Goal: Task Accomplishment & Management: Manage account settings

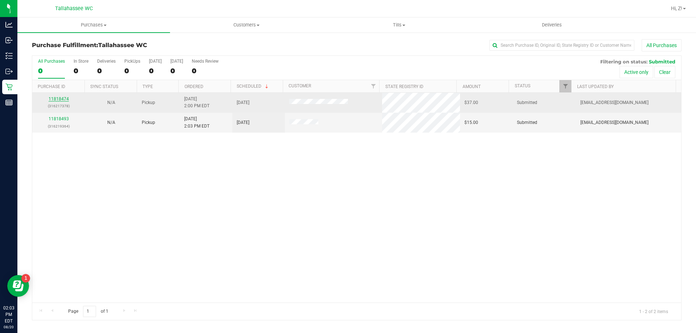
click at [59, 99] on link "11818474" at bounding box center [59, 98] width 20 height 5
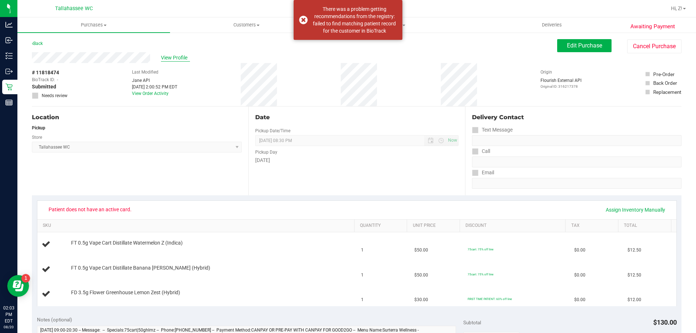
click at [176, 57] on span "View Profile" at bounding box center [175, 58] width 29 height 8
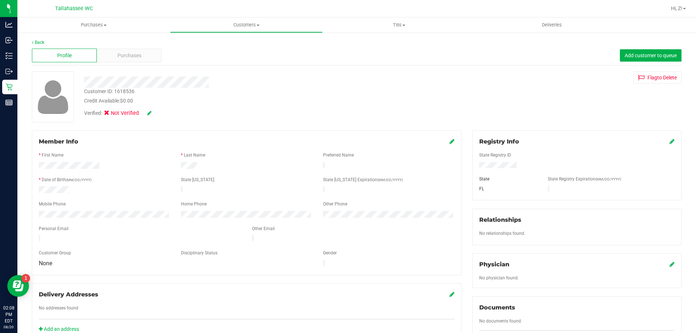
click at [74, 189] on div at bounding box center [104, 190] width 142 height 9
click at [32, 42] on icon at bounding box center [32, 42] width 1 height 4
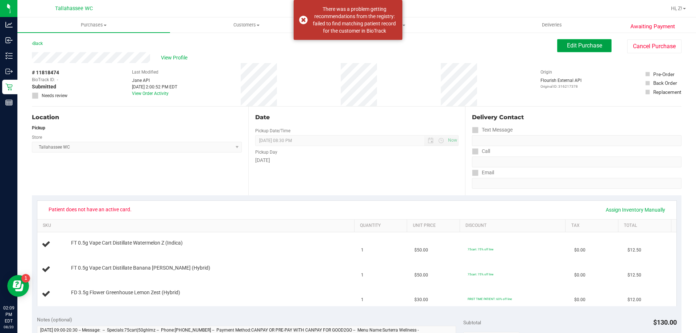
click at [592, 46] on span "Edit Purchase" at bounding box center [584, 45] width 35 height 7
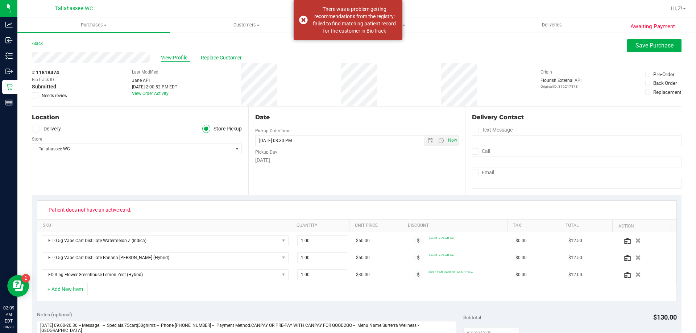
click at [178, 54] on span "View Profile" at bounding box center [175, 58] width 29 height 8
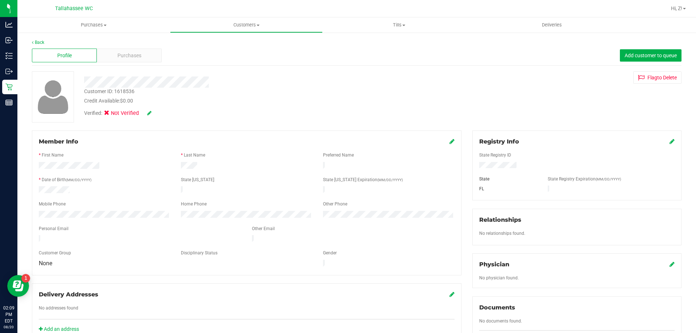
click at [449, 142] on icon at bounding box center [451, 141] width 5 height 6
click at [669, 143] on icon at bounding box center [671, 141] width 5 height 6
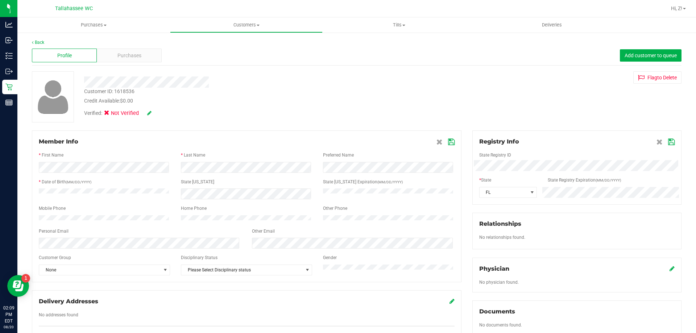
click at [668, 140] on icon at bounding box center [671, 142] width 7 height 6
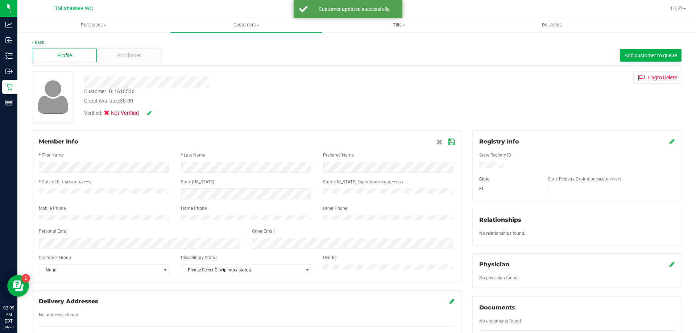
click at [147, 113] on icon at bounding box center [149, 113] width 4 height 5
click at [109, 114] on icon at bounding box center [109, 114] width 5 height 0
click at [0, 0] on input "Medical" at bounding box center [0, 0] width 0 height 0
click at [158, 115] on icon at bounding box center [159, 113] width 6 height 5
click at [443, 142] on span at bounding box center [445, 141] width 18 height 9
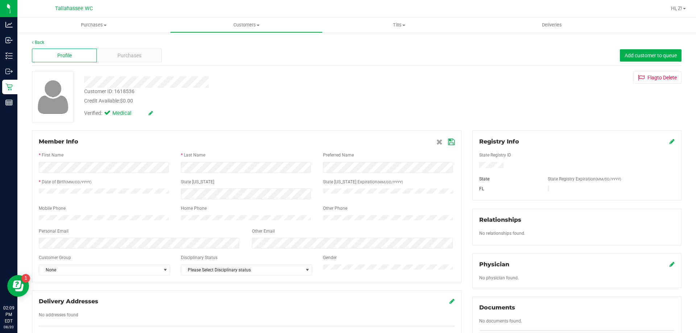
click at [450, 140] on icon at bounding box center [451, 142] width 7 height 6
click at [39, 43] on link "Back" at bounding box center [38, 42] width 12 height 5
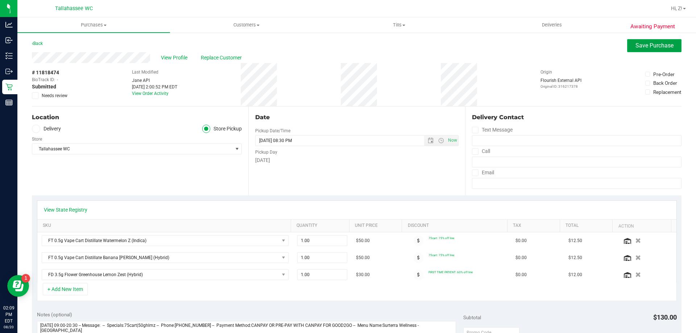
click at [651, 43] on span "Save Purchase" at bounding box center [654, 45] width 38 height 7
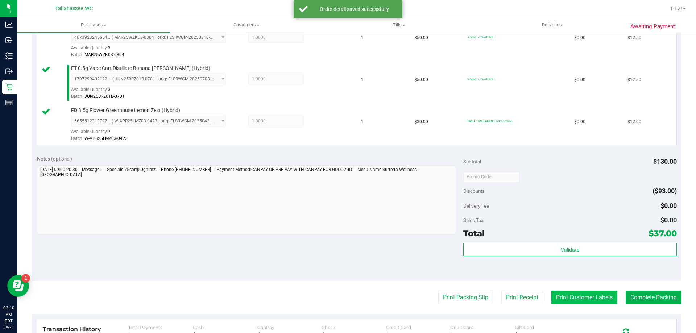
scroll to position [326, 0]
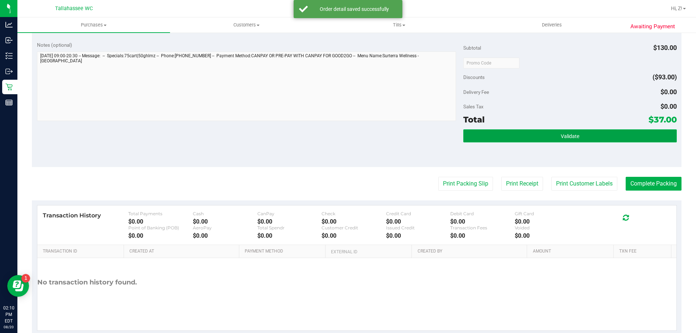
click at [560, 140] on button "Validate" at bounding box center [569, 135] width 213 height 13
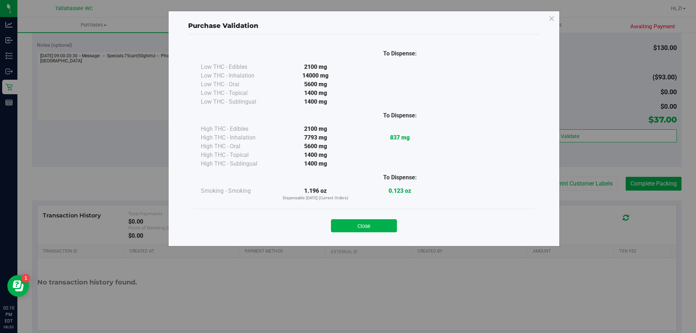
drag, startPoint x: 383, startPoint y: 226, endPoint x: 375, endPoint y: 225, distance: 8.8
click at [383, 226] on button "Close" at bounding box center [364, 225] width 66 height 13
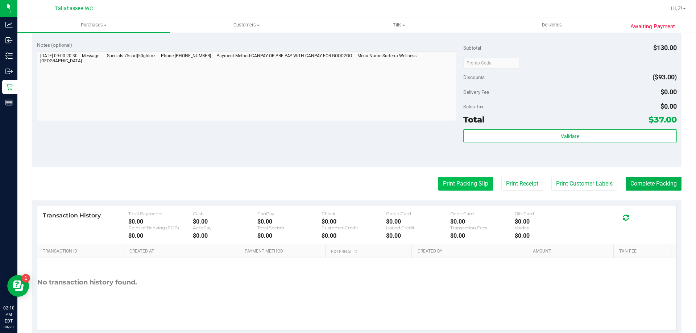
click at [451, 178] on button "Print Packing Slip" at bounding box center [465, 184] width 55 height 14
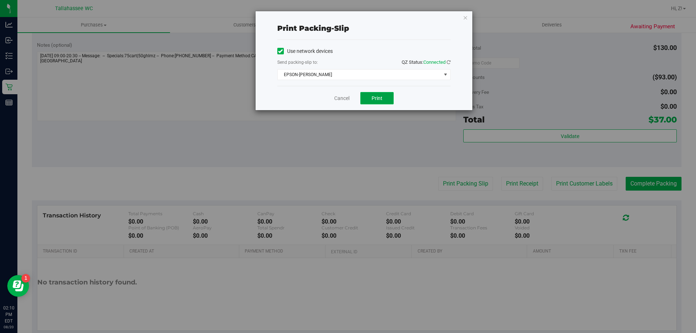
click at [380, 98] on span "Print" at bounding box center [376, 98] width 11 height 6
click at [463, 16] on icon "button" at bounding box center [465, 17] width 5 height 9
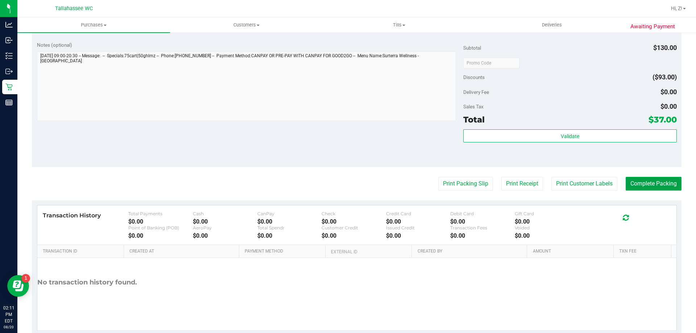
click at [635, 182] on button "Complete Packing" at bounding box center [653, 184] width 56 height 14
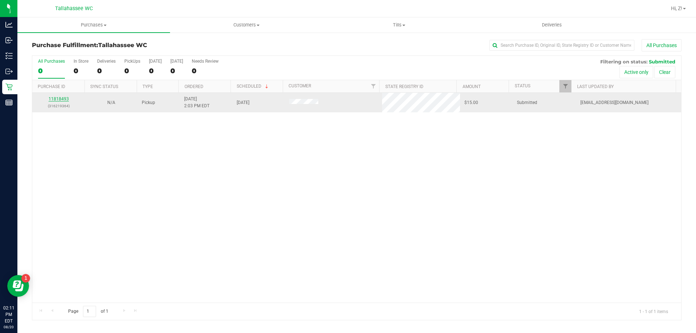
click at [54, 100] on link "11818493" at bounding box center [59, 98] width 20 height 5
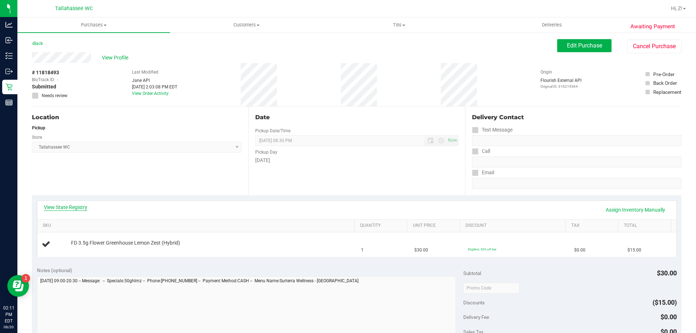
drag, startPoint x: 62, startPoint y: 199, endPoint x: 63, endPoint y: 204, distance: 5.3
click at [62, 201] on div "View State Registry Assign Inventory Manually SKU Quantity Unit Price Discount …" at bounding box center [356, 228] width 649 height 66
click at [63, 204] on link "View State Registry" at bounding box center [65, 207] width 43 height 7
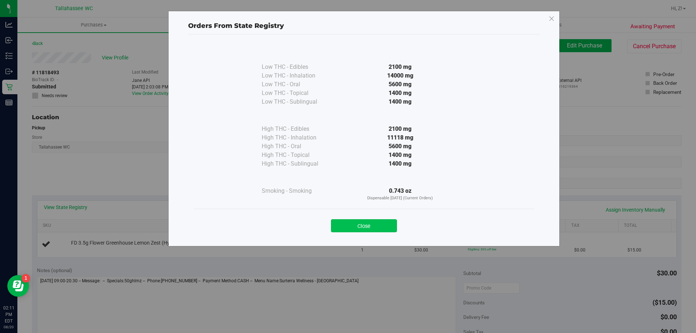
click at [386, 225] on button "Close" at bounding box center [364, 225] width 66 height 13
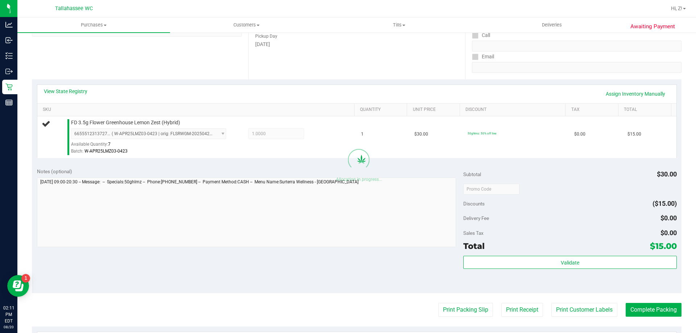
scroll to position [145, 0]
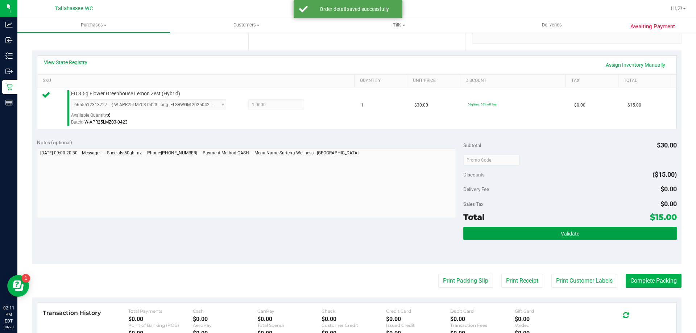
click at [542, 231] on button "Validate" at bounding box center [569, 233] width 213 height 13
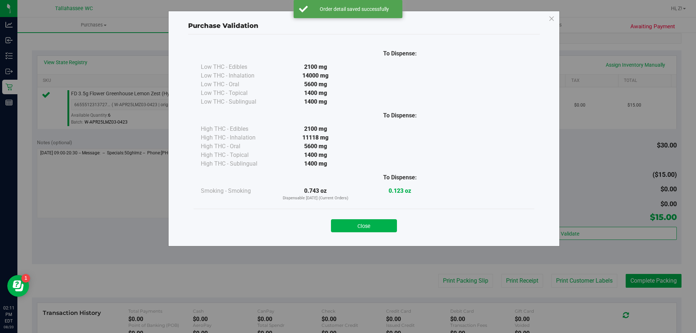
drag, startPoint x: 375, startPoint y: 224, endPoint x: 431, endPoint y: 257, distance: 65.6
click at [377, 224] on button "Close" at bounding box center [364, 225] width 66 height 13
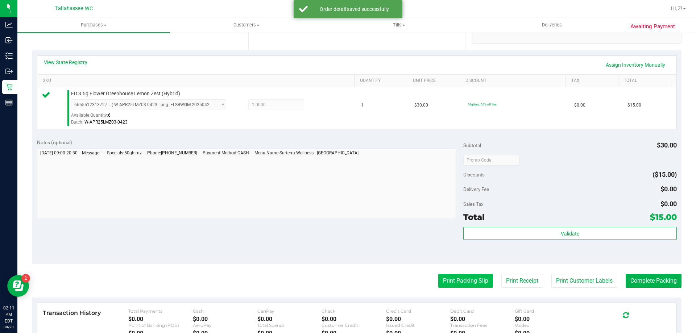
click at [444, 277] on button "Print Packing Slip" at bounding box center [465, 281] width 55 height 14
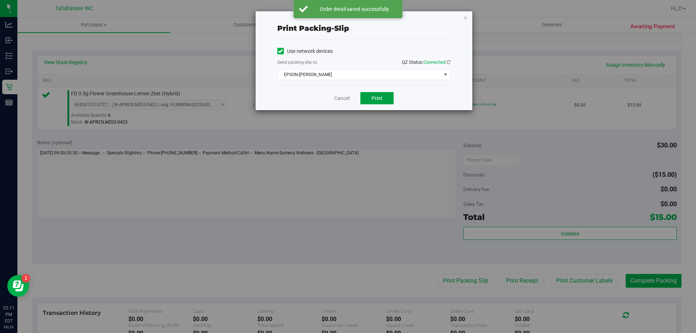
click at [378, 94] on button "Print" at bounding box center [376, 98] width 33 height 12
click at [463, 18] on icon "button" at bounding box center [465, 17] width 5 height 9
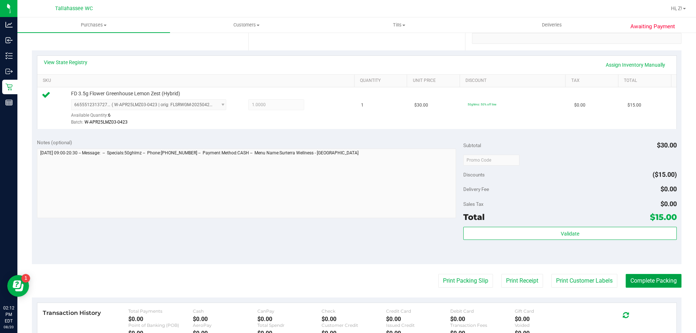
click at [661, 282] on button "Complete Packing" at bounding box center [653, 281] width 56 height 14
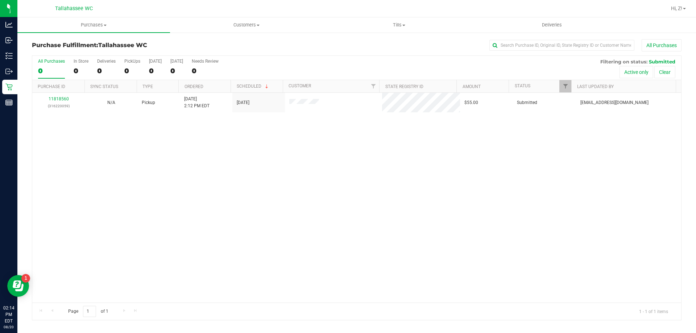
click at [219, 227] on div "11818560 (316220059) N/A Pickup 8/20/2025 2:12 PM EDT 8/20/2025 $55.00 Submitte…" at bounding box center [356, 198] width 649 height 210
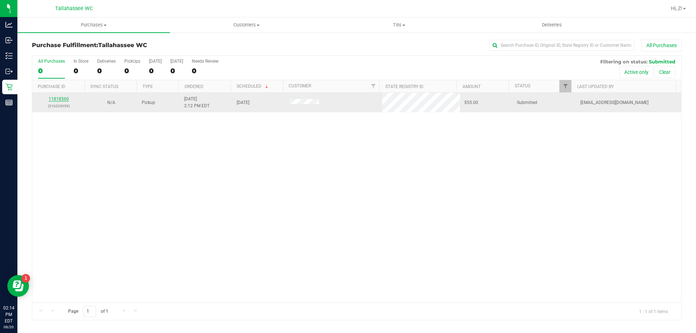
click at [57, 100] on link "11818560" at bounding box center [59, 98] width 20 height 5
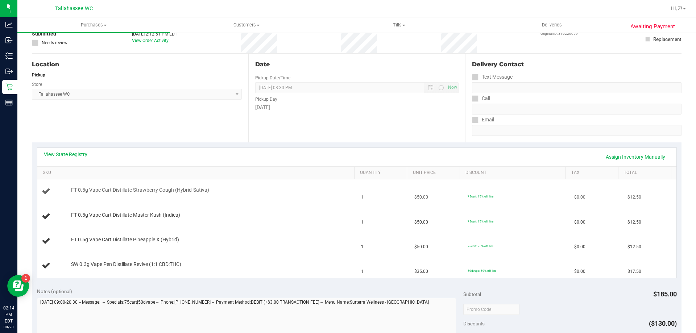
scroll to position [109, 0]
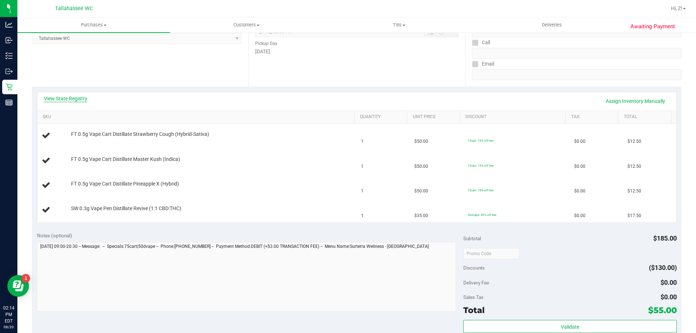
click at [78, 96] on link "View State Registry" at bounding box center [65, 98] width 43 height 7
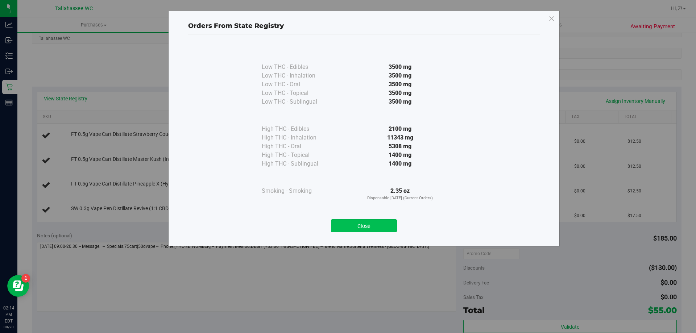
click at [373, 225] on button "Close" at bounding box center [364, 225] width 66 height 13
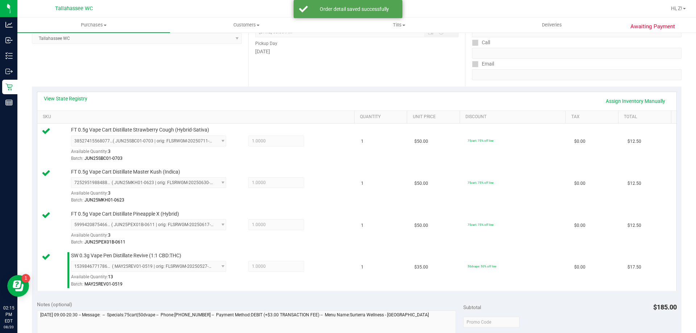
scroll to position [362, 0]
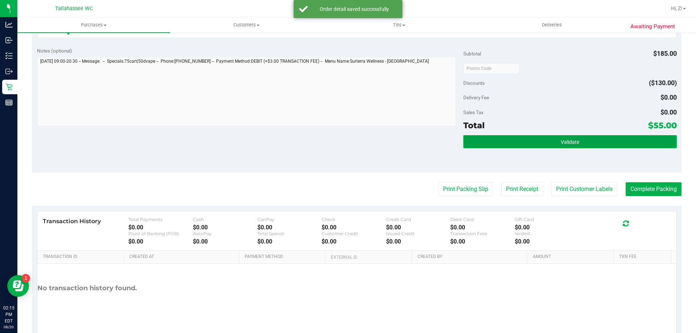
click at [554, 141] on button "Validate" at bounding box center [569, 141] width 213 height 13
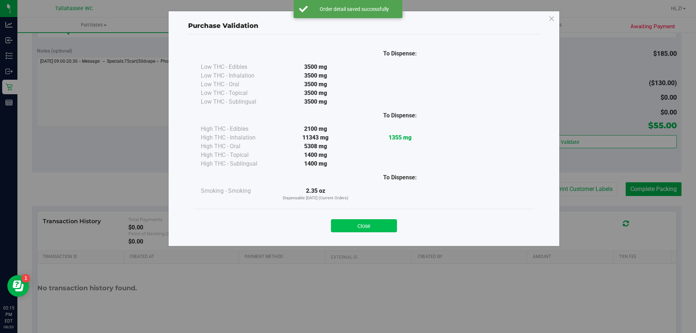
click at [379, 223] on button "Close" at bounding box center [364, 225] width 66 height 13
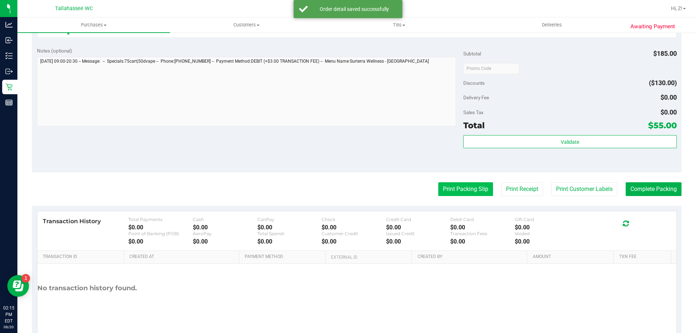
click at [438, 187] on button "Print Packing Slip" at bounding box center [465, 189] width 55 height 14
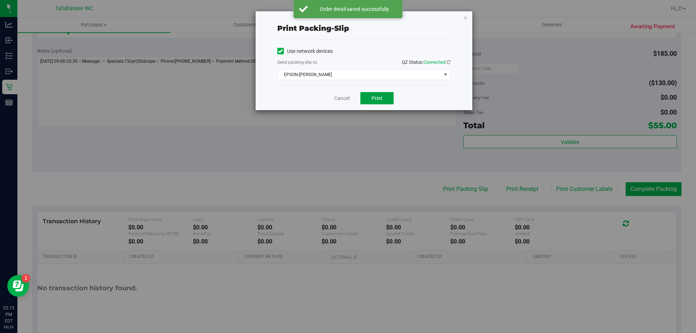
click at [380, 99] on span "Print" at bounding box center [376, 98] width 11 height 6
click at [468, 17] on div "Print packing-slip Use network devices Send packing-slip to: QZ Status: Connect…" at bounding box center [363, 60] width 217 height 99
click at [465, 19] on icon "button" at bounding box center [465, 17] width 5 height 9
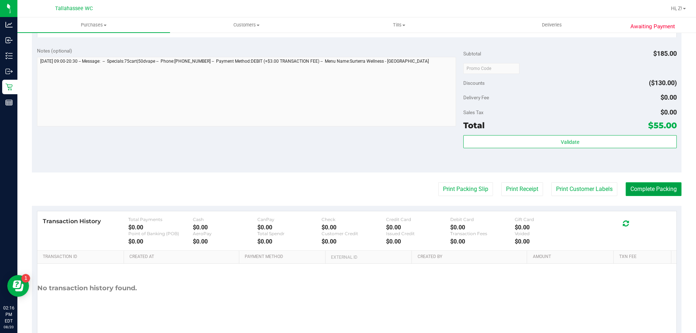
click at [656, 187] on button "Complete Packing" at bounding box center [653, 189] width 56 height 14
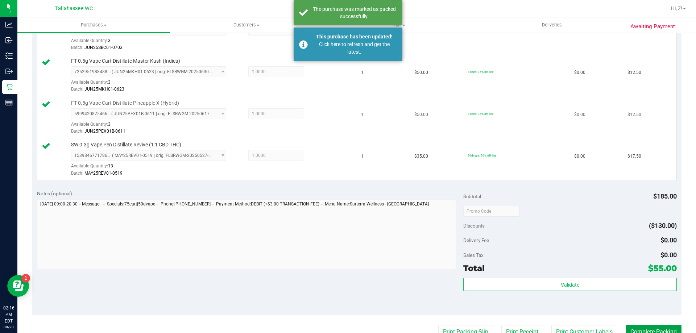
scroll to position [145, 0]
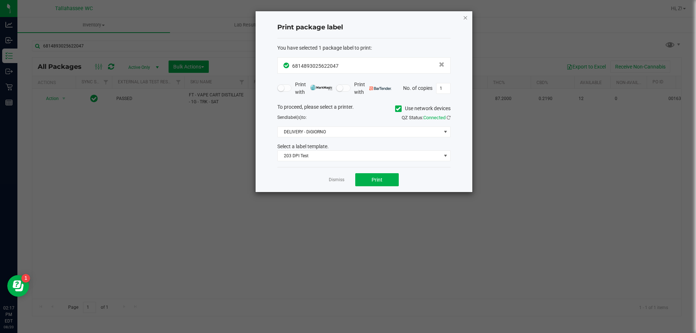
drag, startPoint x: 460, startPoint y: 14, endPoint x: 466, endPoint y: 19, distance: 7.5
click at [465, 18] on div "Print package label You have selected 1 package label to print : 68148930256220…" at bounding box center [363, 101] width 217 height 181
click at [466, 19] on icon "button" at bounding box center [465, 17] width 5 height 9
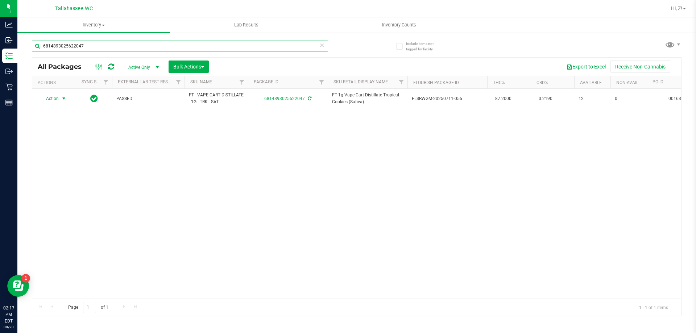
click at [133, 42] on input "6814893025622047" at bounding box center [180, 46] width 296 height 11
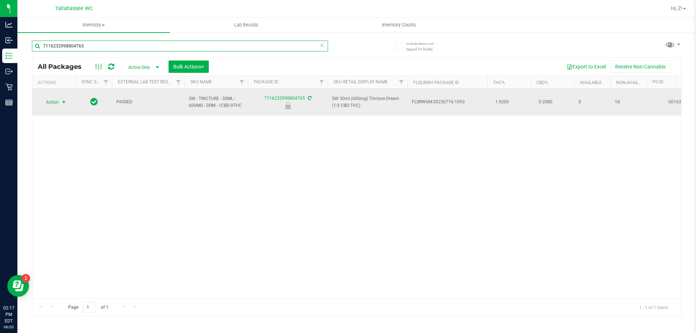
type input "7116232998804765"
click at [58, 97] on span "Action" at bounding box center [50, 102] width 20 height 10
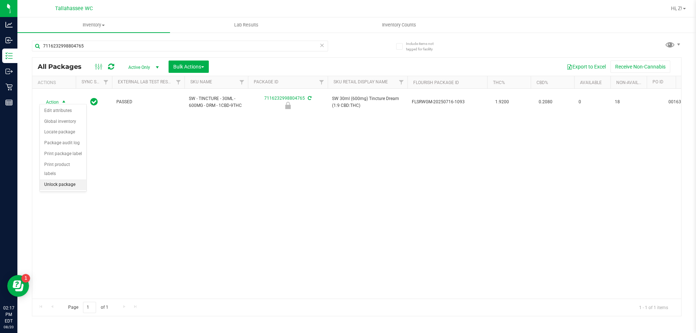
click at [63, 180] on li "Unlock package" at bounding box center [63, 184] width 46 height 11
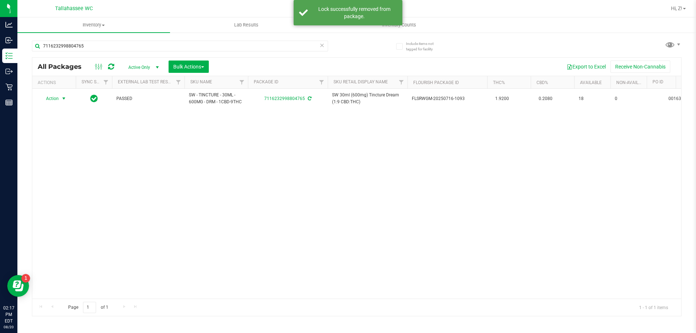
click at [57, 98] on span "Action" at bounding box center [50, 98] width 20 height 10
click at [78, 186] on li "Print package label" at bounding box center [68, 186] width 56 height 11
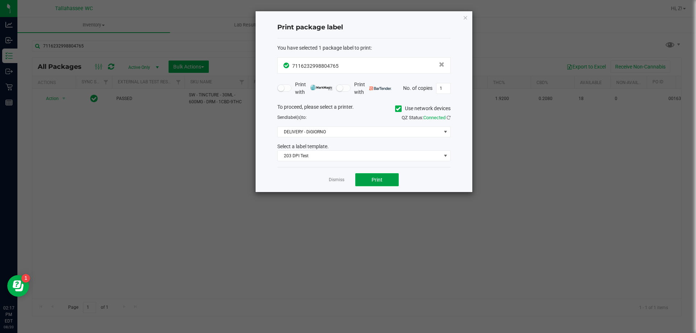
click at [380, 179] on span "Print" at bounding box center [376, 180] width 11 height 6
click at [467, 18] on icon "button" at bounding box center [465, 17] width 5 height 9
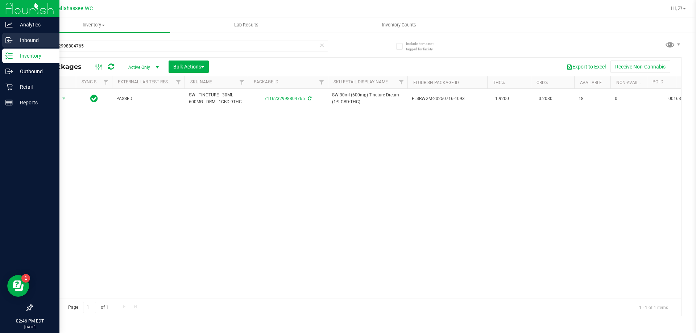
click at [27, 36] on p "Inbound" at bounding box center [34, 40] width 43 height 9
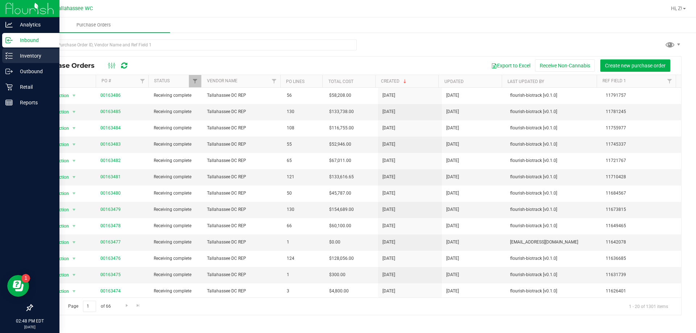
click at [34, 55] on p "Inventory" at bounding box center [34, 55] width 43 height 9
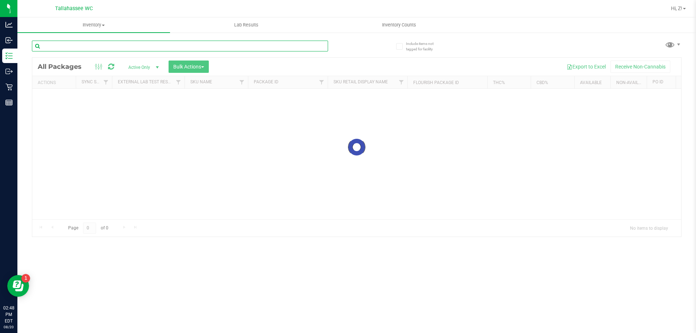
click at [123, 49] on div "Inventory All packages All inventory Waste log Create inventory Lab Results Inv…" at bounding box center [356, 175] width 678 height 316
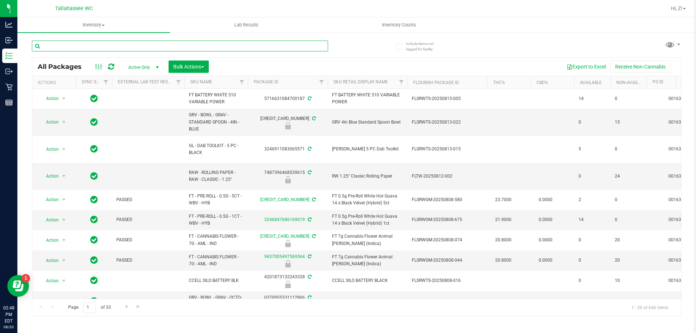
click at [133, 48] on input "text" at bounding box center [180, 46] width 296 height 11
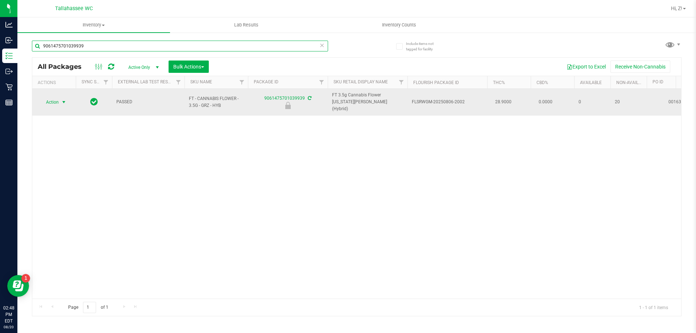
type input "9061475701039939"
click at [61, 98] on span "select" at bounding box center [63, 102] width 9 height 10
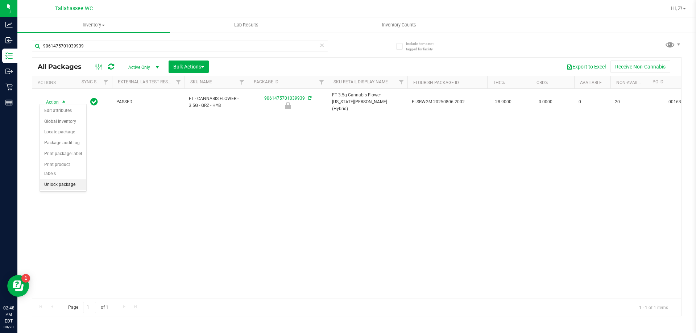
click at [62, 179] on li "Unlock package" at bounding box center [63, 184] width 46 height 11
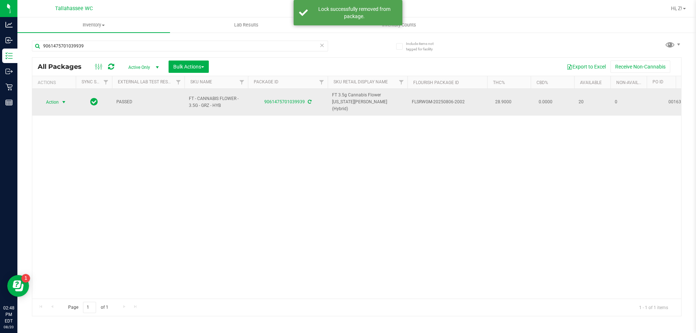
click at [51, 97] on span "Action" at bounding box center [50, 102] width 20 height 10
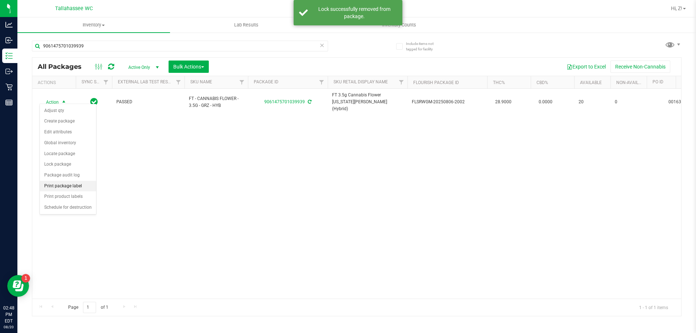
click at [75, 188] on li "Print package label" at bounding box center [68, 186] width 56 height 11
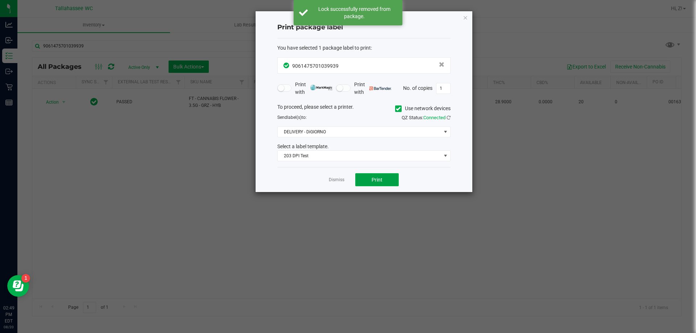
click at [390, 184] on button "Print" at bounding box center [376, 179] width 43 height 13
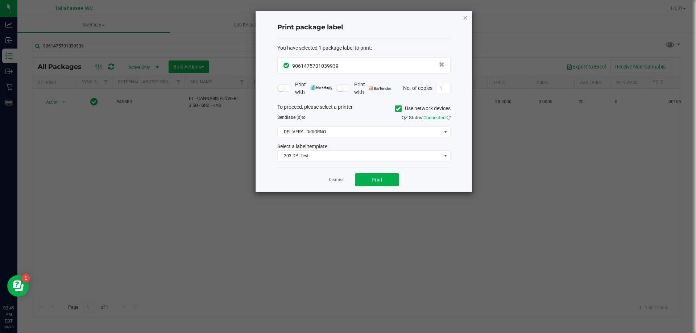
click at [464, 16] on icon "button" at bounding box center [465, 17] width 5 height 9
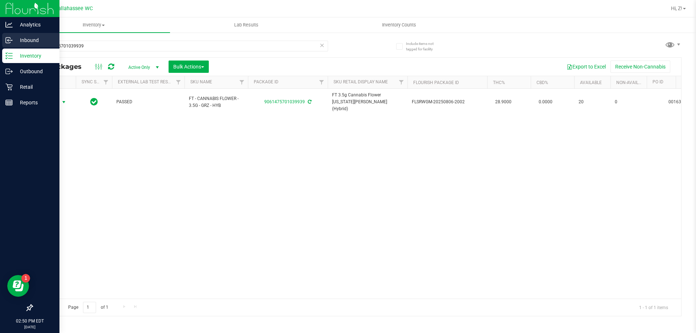
click at [12, 38] on icon at bounding box center [8, 40] width 7 height 7
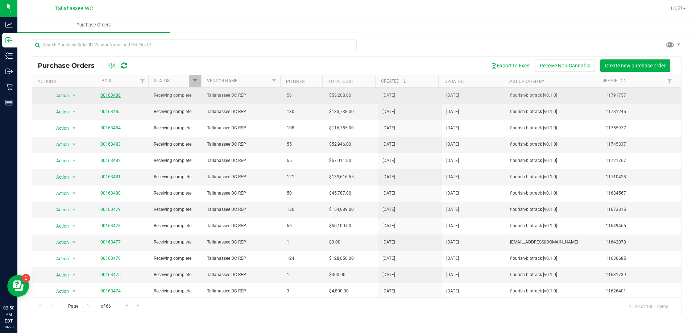
click at [108, 95] on link "00163486" at bounding box center [110, 95] width 20 height 5
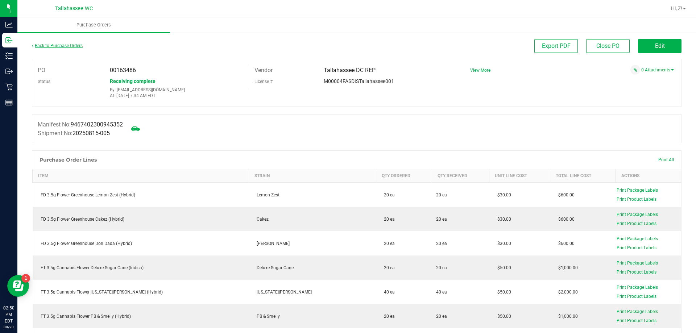
click at [42, 43] on link "Back to Purchase Orders" at bounding box center [57, 45] width 51 height 5
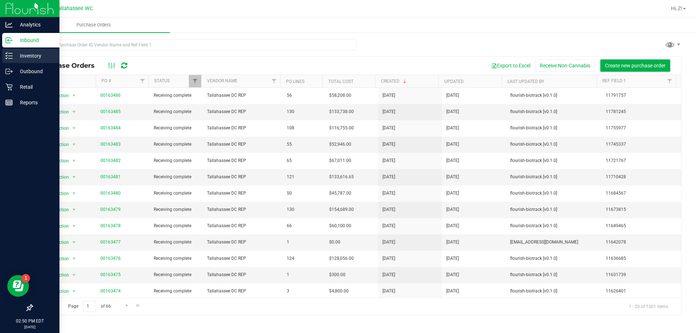
click at [12, 50] on div "Inventory" at bounding box center [30, 56] width 57 height 14
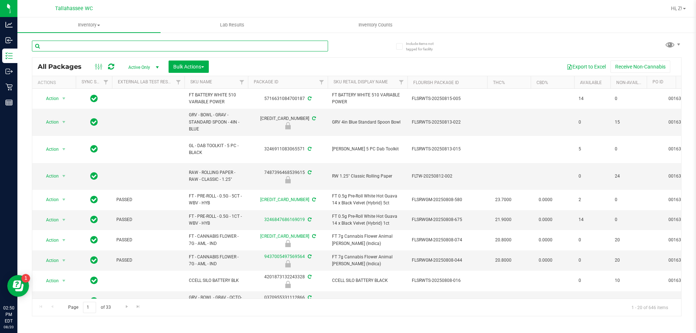
click at [91, 45] on input "text" at bounding box center [180, 46] width 296 height 11
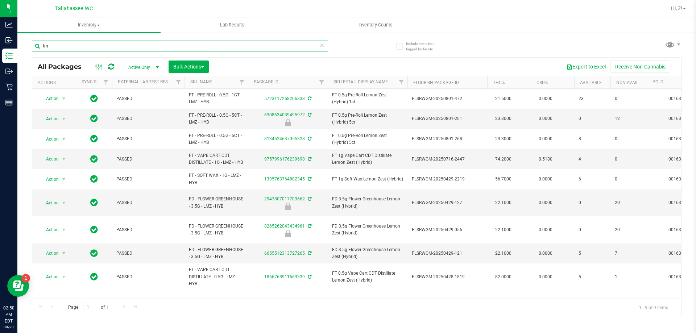
type input "l"
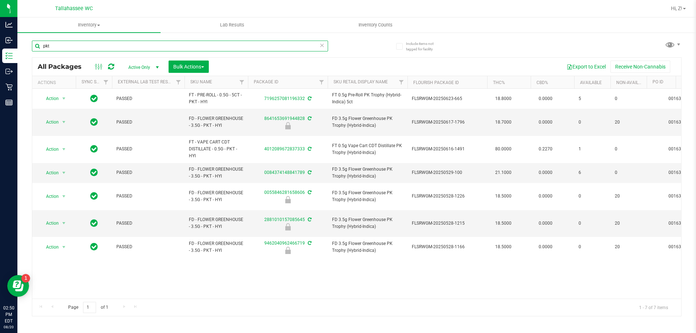
click at [101, 43] on input "pkt" at bounding box center [180, 46] width 296 height 11
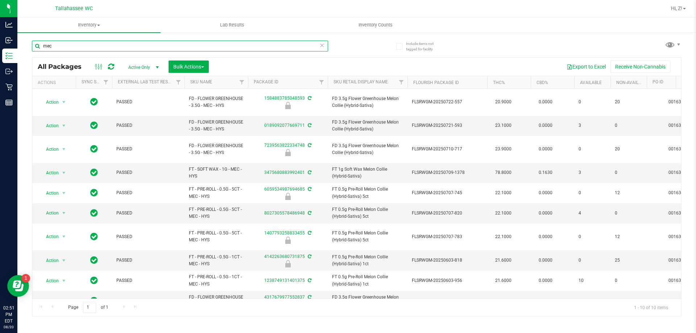
click at [84, 45] on input "mec" at bounding box center [180, 46] width 296 height 11
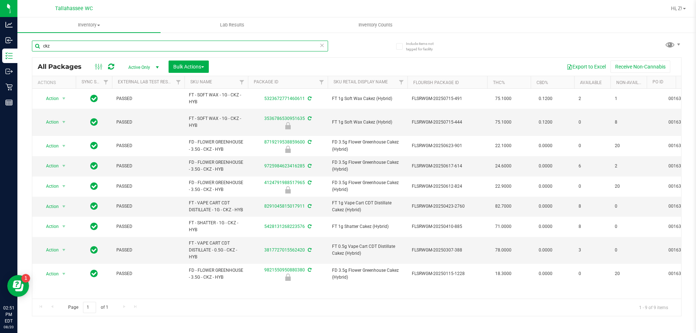
click at [80, 45] on input "ckz" at bounding box center [180, 46] width 296 height 11
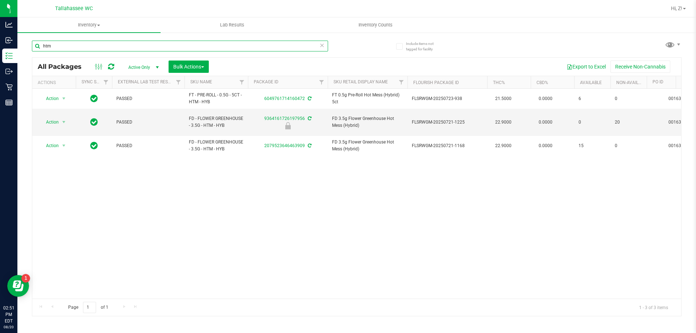
click at [71, 46] on input "htm" at bounding box center [180, 46] width 296 height 11
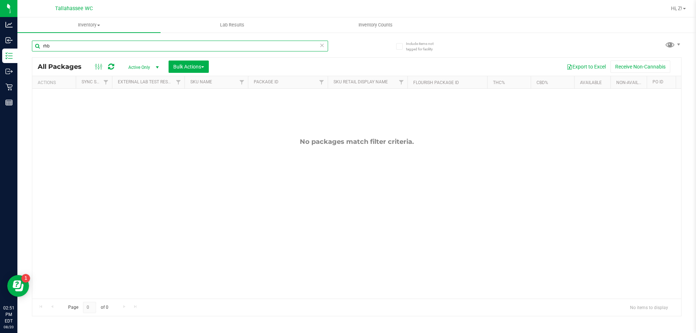
click at [82, 49] on input "rhb" at bounding box center [180, 46] width 296 height 11
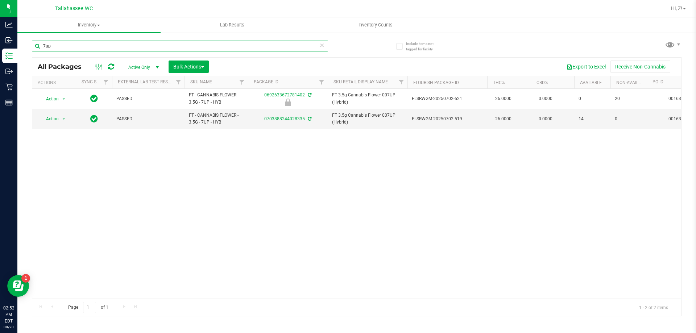
click at [76, 43] on input "7up" at bounding box center [180, 46] width 296 height 11
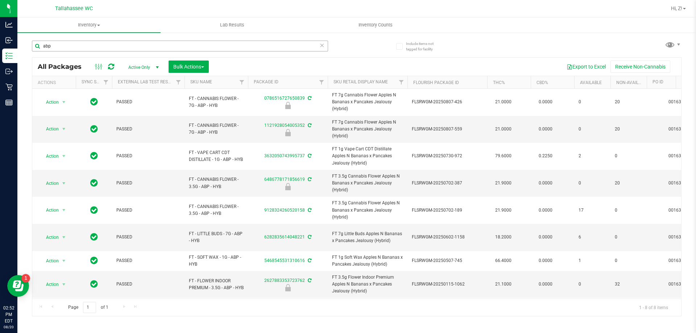
drag, startPoint x: 137, startPoint y: 35, endPoint x: 137, endPoint y: 42, distance: 7.3
click at [137, 38] on div "abp" at bounding box center [194, 45] width 325 height 23
click at [137, 42] on input "abp" at bounding box center [180, 46] width 296 height 11
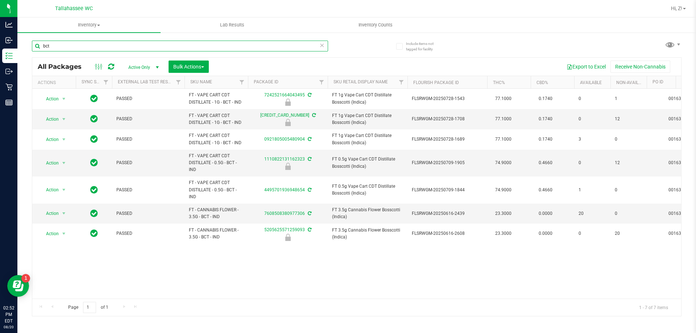
click at [80, 46] on input "bct" at bounding box center [180, 46] width 296 height 11
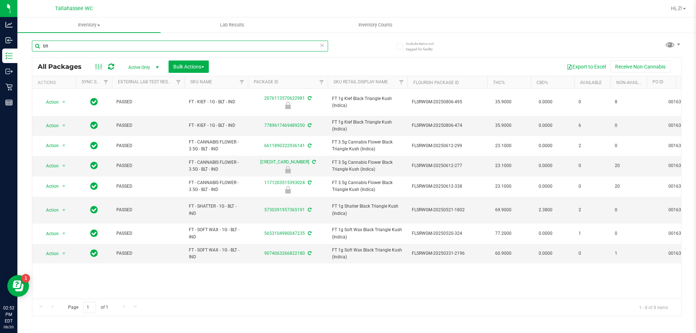
click at [109, 46] on input "blt" at bounding box center [180, 46] width 296 height 11
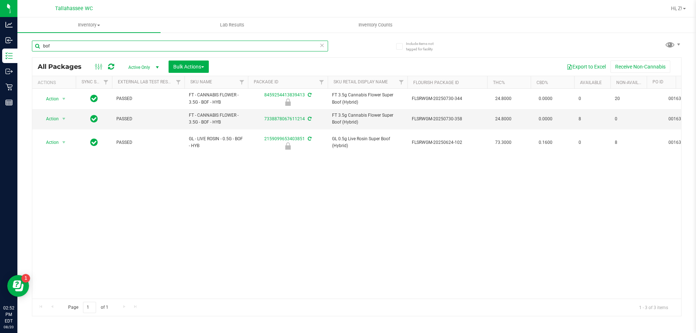
click at [104, 44] on input "bof" at bounding box center [180, 46] width 296 height 11
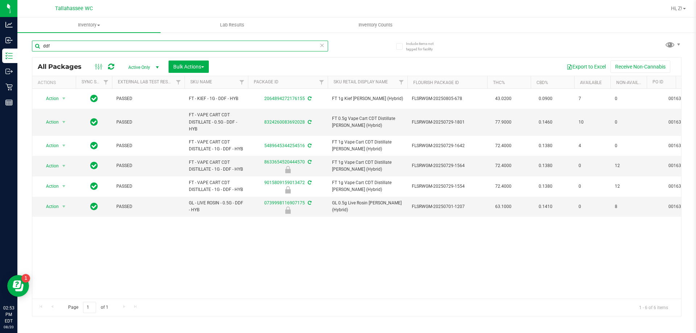
click at [78, 41] on input "ddf" at bounding box center [180, 46] width 296 height 11
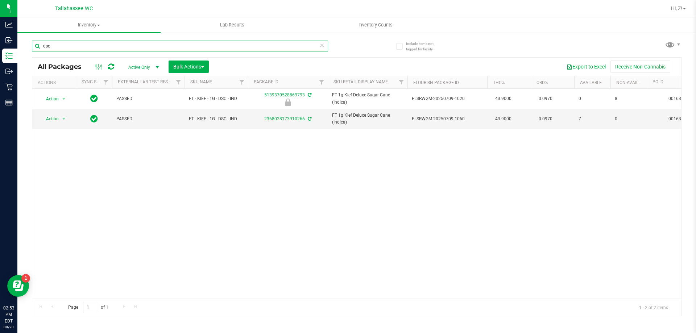
click at [107, 46] on input "dsc" at bounding box center [180, 46] width 296 height 11
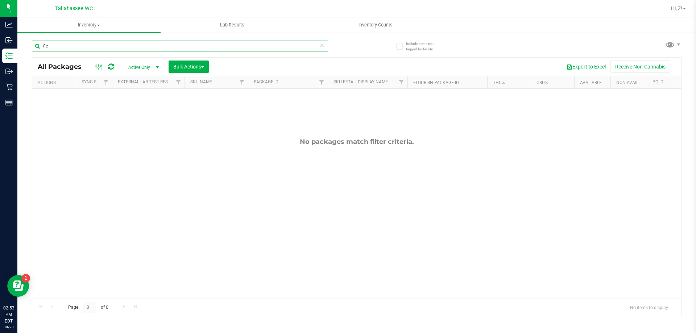
click at [105, 47] on input "fic" at bounding box center [180, 46] width 296 height 11
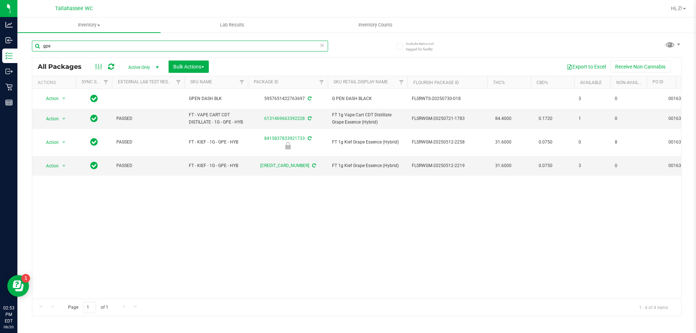
click at [59, 43] on input "gpe" at bounding box center [180, 46] width 296 height 11
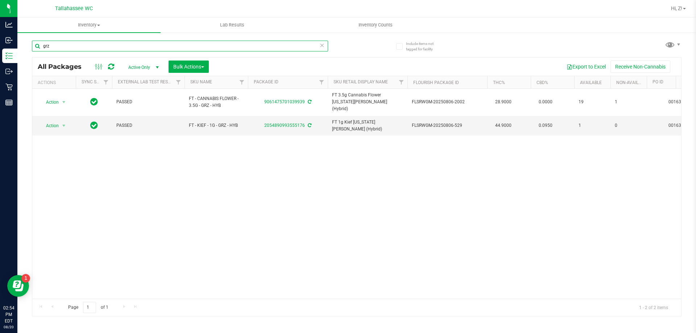
click at [71, 47] on input "grz" at bounding box center [180, 46] width 296 height 11
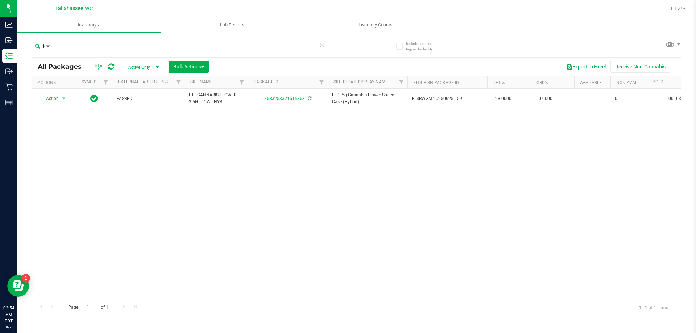
click at [69, 42] on input "jcw" at bounding box center [180, 46] width 296 height 11
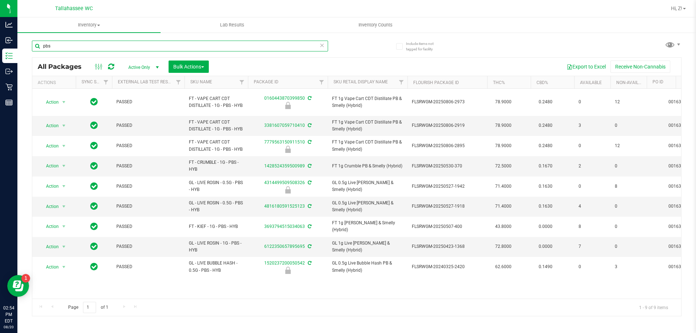
click at [65, 44] on input "pbs" at bounding box center [180, 46] width 296 height 11
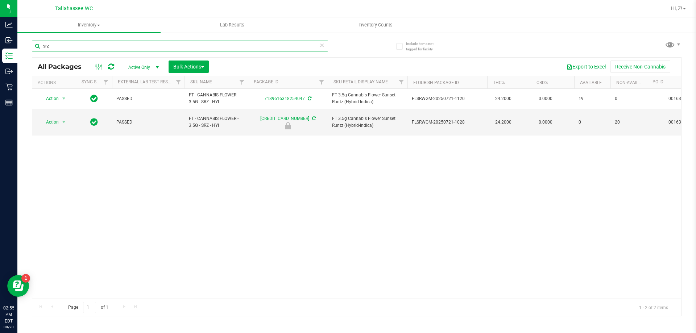
click at [53, 41] on input "srz" at bounding box center [180, 46] width 296 height 11
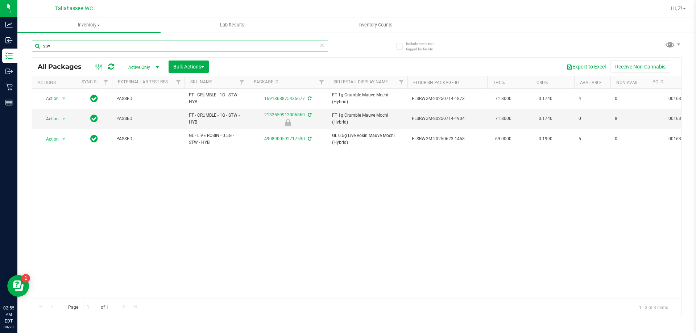
click at [57, 45] on input "stw" at bounding box center [180, 46] width 296 height 11
click at [76, 45] on input "t19" at bounding box center [180, 46] width 296 height 11
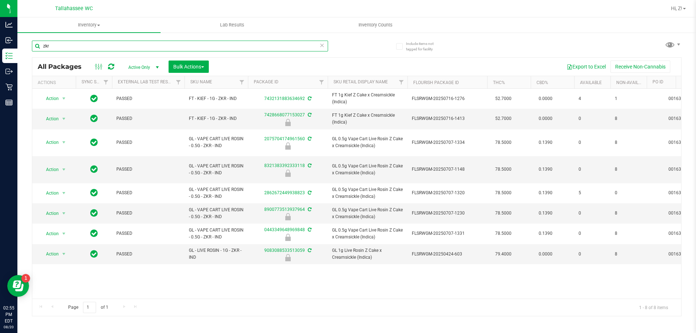
click at [63, 41] on input "zkr" at bounding box center [180, 46] width 296 height 11
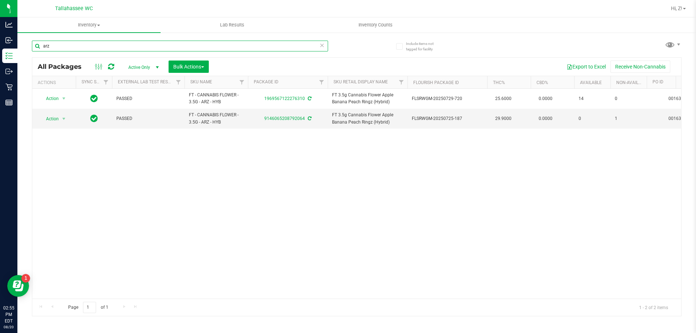
click at [63, 43] on input "arz" at bounding box center [180, 46] width 296 height 11
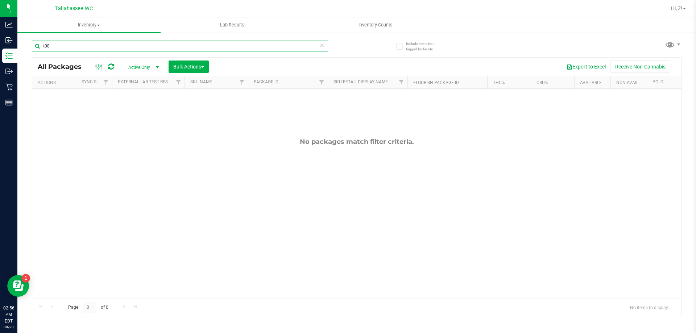
click at [63, 43] on input "t08" at bounding box center [180, 46] width 296 height 11
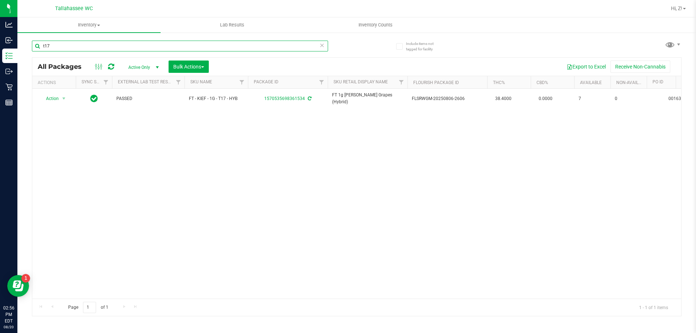
click at [65, 45] on input "t17" at bounding box center [180, 46] width 296 height 11
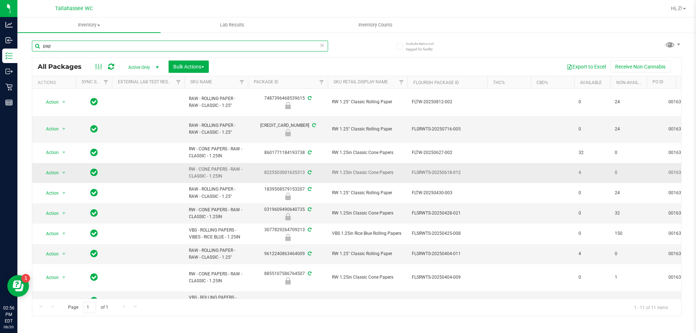
scroll to position [18, 0]
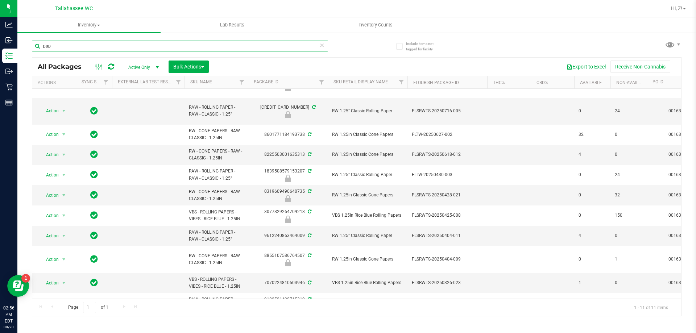
click at [76, 41] on input "pap" at bounding box center [180, 46] width 296 height 11
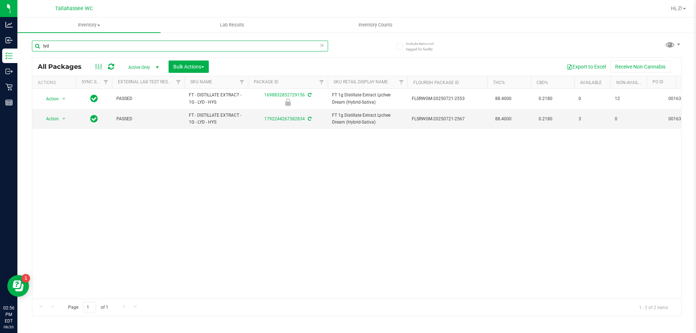
click at [61, 50] on input "lyd" at bounding box center [180, 46] width 296 height 11
click at [77, 44] on input "maw" at bounding box center [180, 46] width 296 height 11
type input "h"
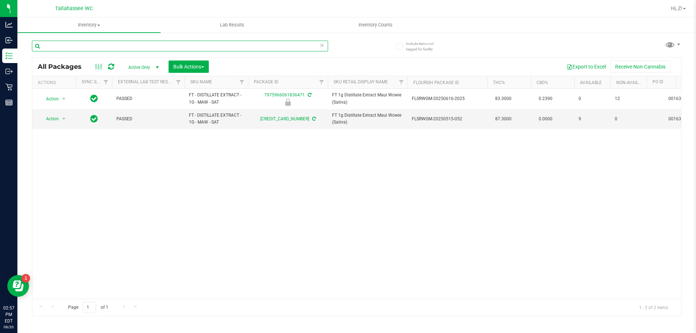
type input "h"
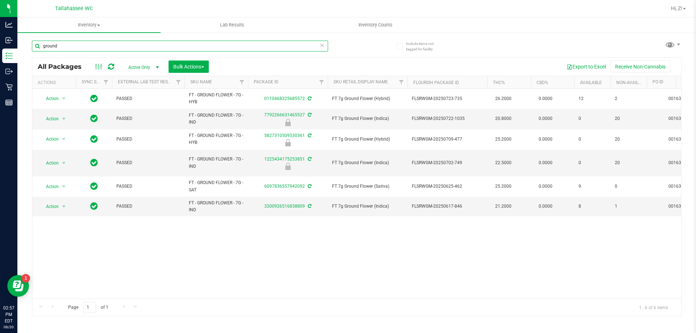
click at [63, 42] on input "ground" at bounding box center [180, 46] width 296 height 11
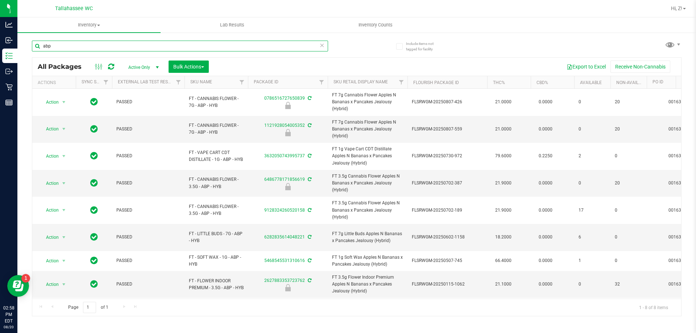
click at [85, 41] on input "abp" at bounding box center [180, 46] width 296 height 11
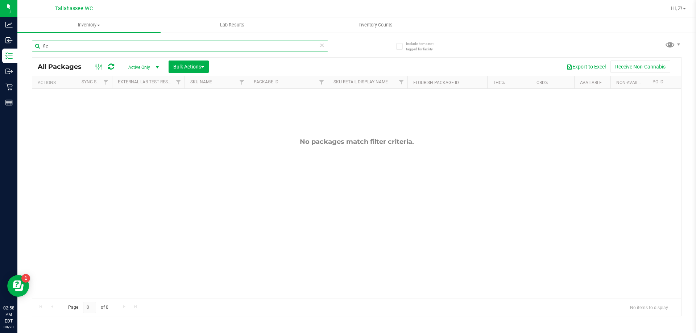
click at [88, 47] on input "fic" at bounding box center [180, 46] width 296 height 11
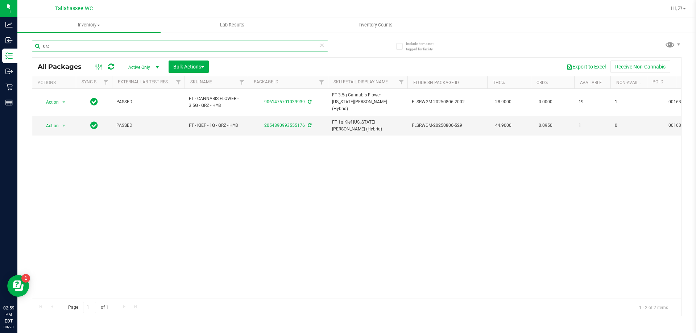
click at [93, 50] on input "grz" at bounding box center [180, 46] width 296 height 11
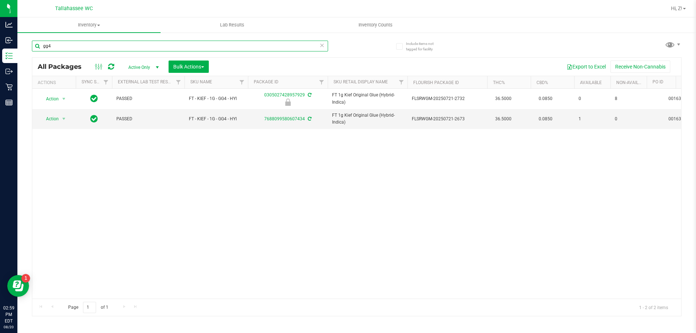
click at [93, 50] on input "gg4" at bounding box center [180, 46] width 296 height 11
click at [103, 41] on input "gg4" at bounding box center [180, 46] width 296 height 11
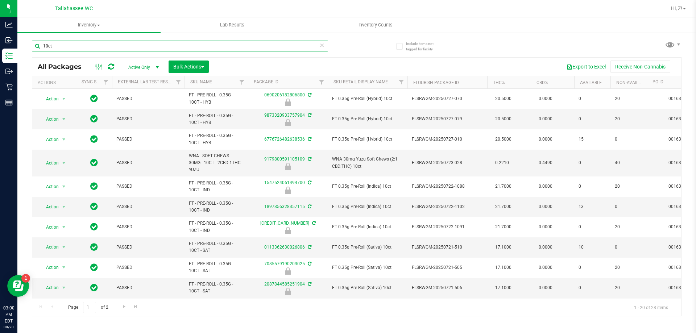
click at [95, 41] on input "10ct" at bounding box center [180, 46] width 296 height 11
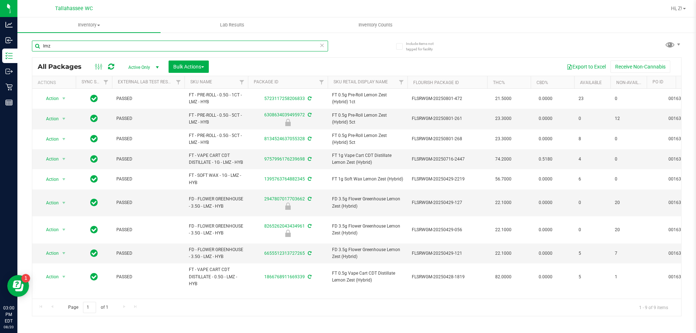
click at [98, 47] on input "lmz" at bounding box center [180, 46] width 296 height 11
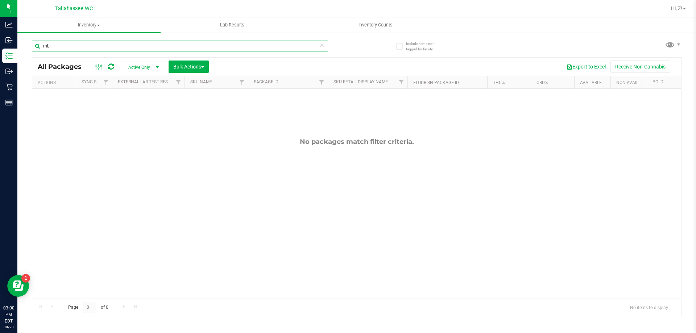
click at [97, 44] on input "rhb" at bounding box center [180, 46] width 296 height 11
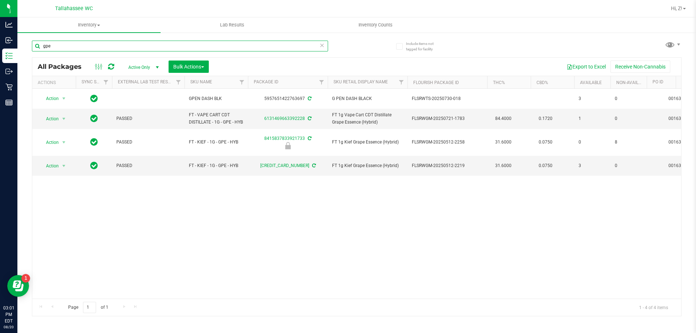
click at [89, 47] on input "gpe" at bounding box center [180, 46] width 296 height 11
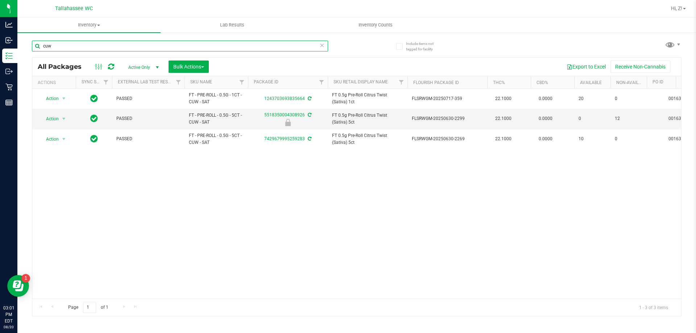
click at [79, 45] on input "cuw" at bounding box center [180, 46] width 296 height 11
click at [67, 48] on input "dot" at bounding box center [180, 46] width 296 height 11
click at [66, 48] on input "dot" at bounding box center [180, 46] width 296 height 11
click at [65, 46] on input "dot" at bounding box center [180, 46] width 296 height 11
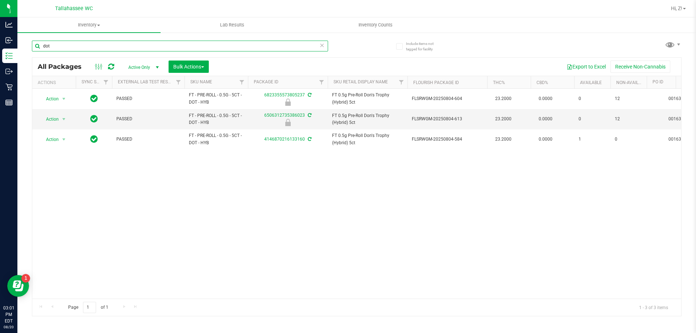
click at [65, 46] on input "dot" at bounding box center [180, 46] width 296 height 11
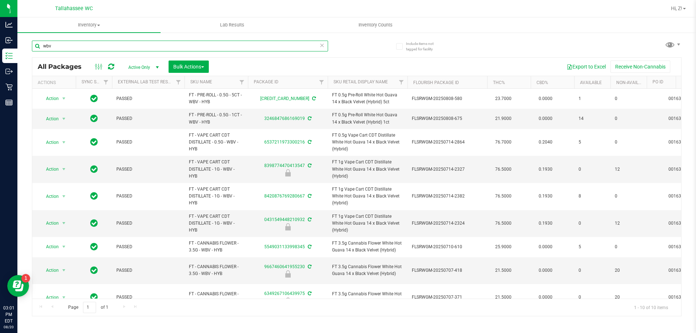
click at [81, 43] on input "wbv" at bounding box center [180, 46] width 296 height 11
drag, startPoint x: 81, startPoint y: 43, endPoint x: 84, endPoint y: 48, distance: 5.4
click at [82, 43] on input "wbv" at bounding box center [180, 46] width 296 height 11
click at [84, 48] on input "wbv" at bounding box center [180, 46] width 296 height 11
click at [151, 47] on input "wbv" at bounding box center [180, 46] width 296 height 11
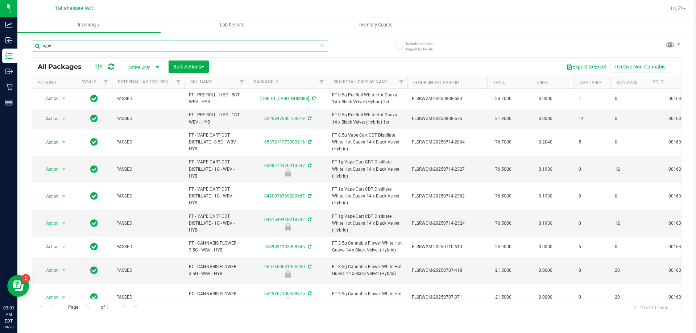
click at [151, 47] on input "wbv" at bounding box center [180, 46] width 296 height 11
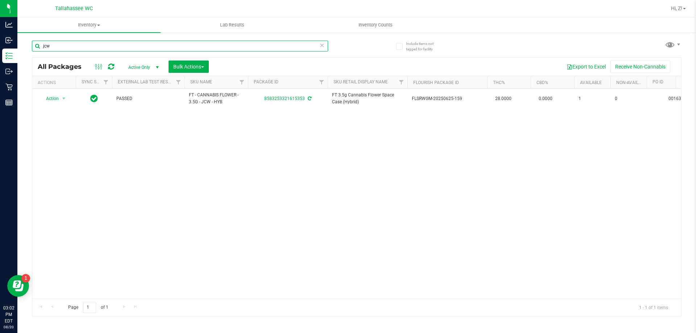
click at [88, 48] on input "jcw" at bounding box center [180, 46] width 296 height 11
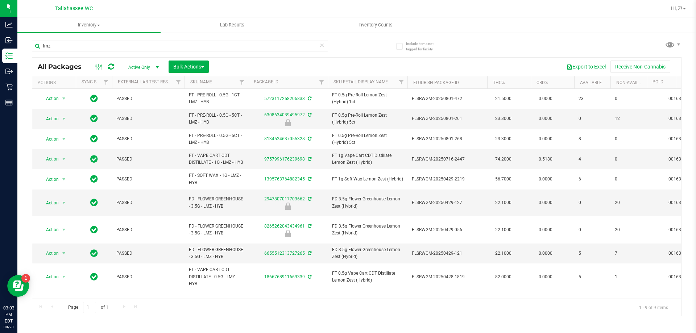
click at [567, 309] on div "Page 1 of 1 1 - 9 of 9 items" at bounding box center [356, 307] width 649 height 17
click at [80, 47] on input "lmz" at bounding box center [180, 46] width 296 height 11
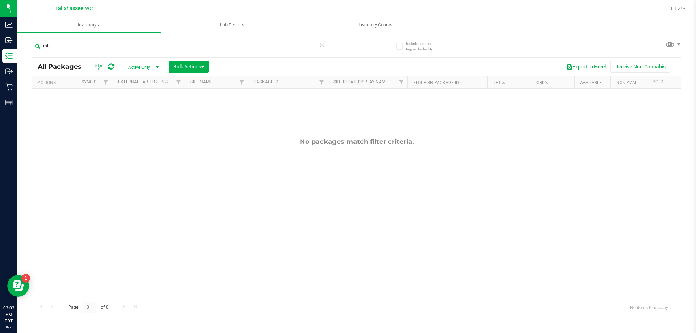
click at [116, 45] on input "rhb" at bounding box center [180, 46] width 296 height 11
click at [115, 45] on input "rhb" at bounding box center [180, 46] width 296 height 11
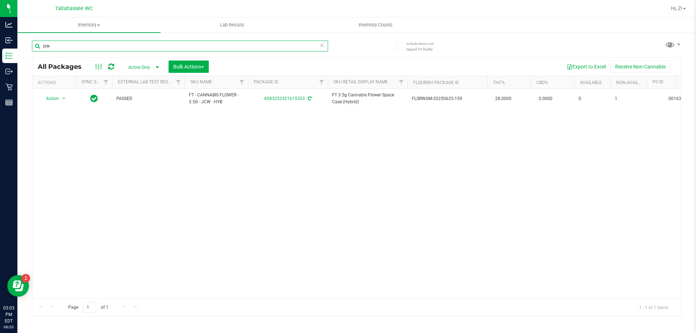
click at [96, 47] on input "jcw" at bounding box center [180, 46] width 296 height 11
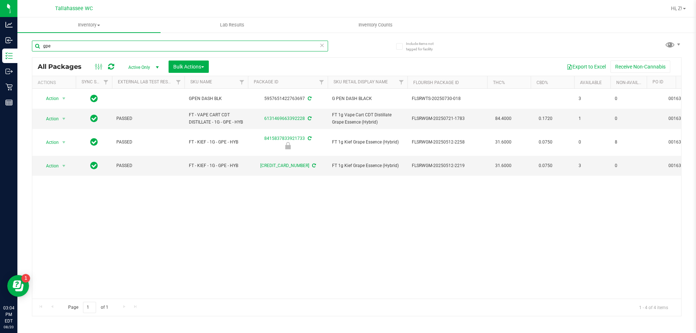
click at [145, 47] on input "gpe" at bounding box center [180, 46] width 296 height 11
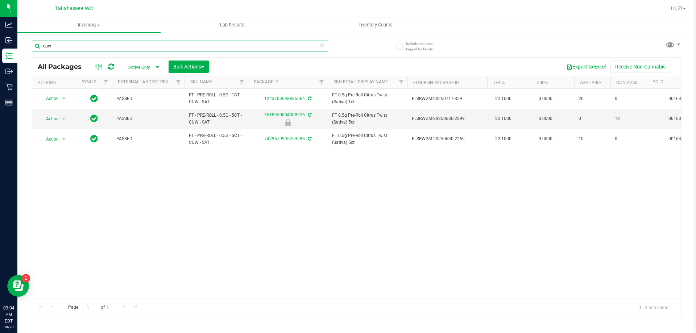
click at [135, 48] on input "cuw" at bounding box center [180, 46] width 296 height 11
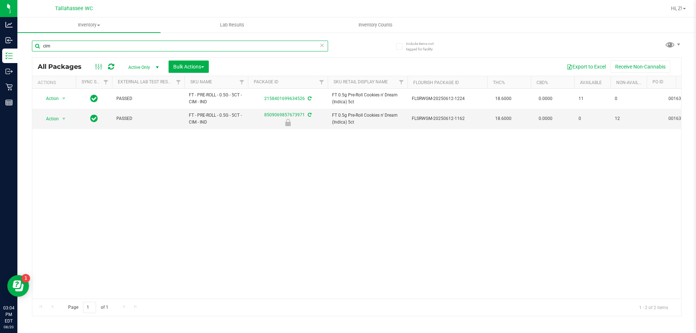
click at [134, 49] on input "cim" at bounding box center [180, 46] width 296 height 11
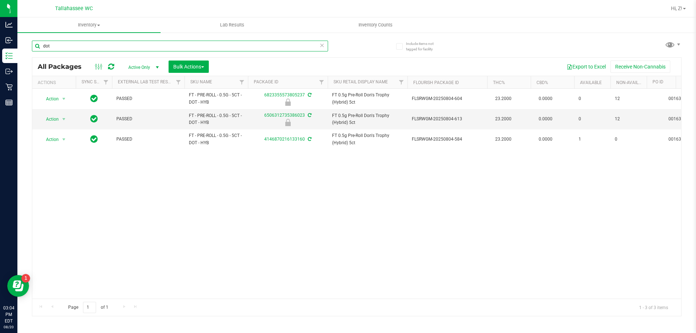
click at [158, 45] on input "dot" at bounding box center [180, 46] width 296 height 11
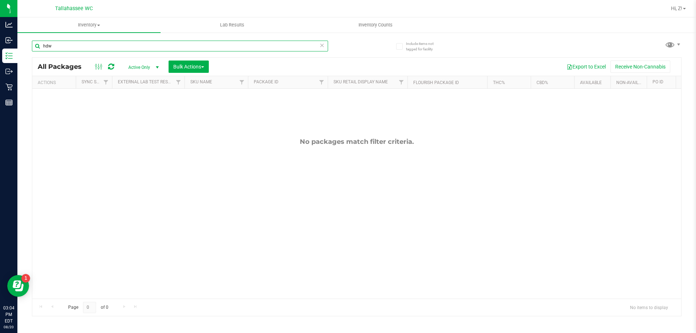
click at [102, 41] on input "hdw" at bounding box center [180, 46] width 296 height 11
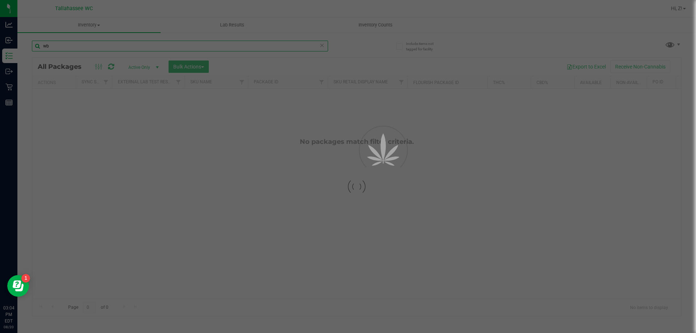
type input "wbv"
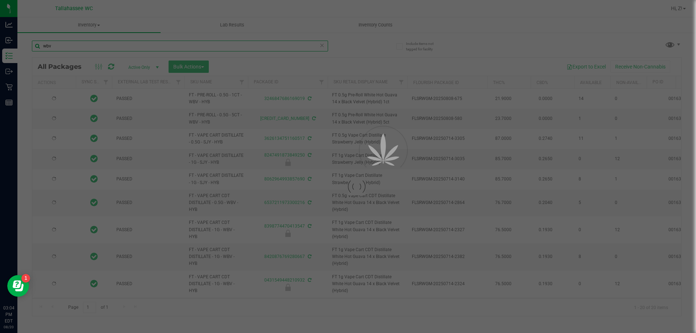
type input "[DATE]"
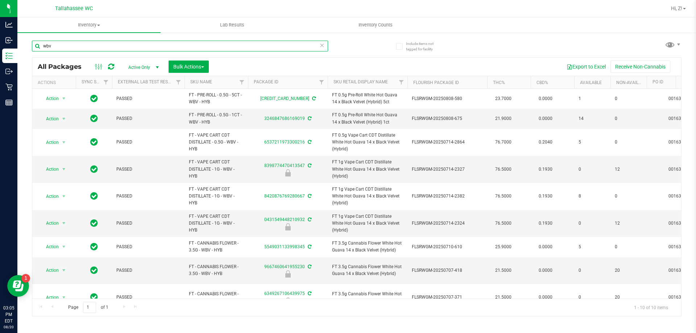
click at [257, 49] on input "wbv" at bounding box center [180, 46] width 296 height 11
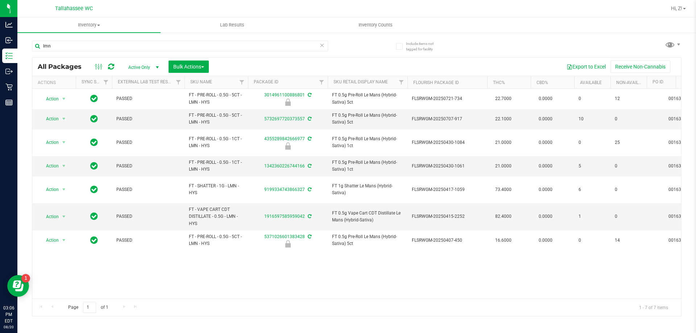
click at [130, 40] on div "lmn" at bounding box center [194, 45] width 325 height 23
click at [130, 47] on input "lmn" at bounding box center [180, 46] width 296 height 11
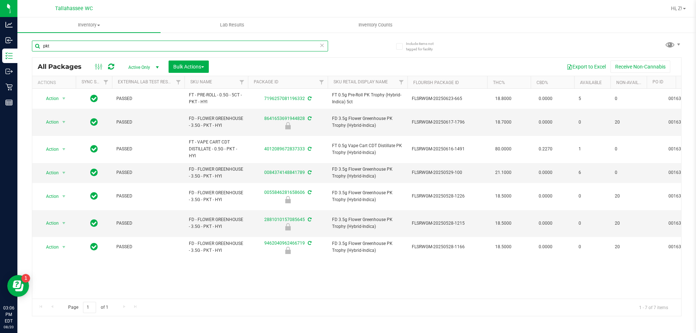
click at [183, 47] on input "pkt" at bounding box center [180, 46] width 296 height 11
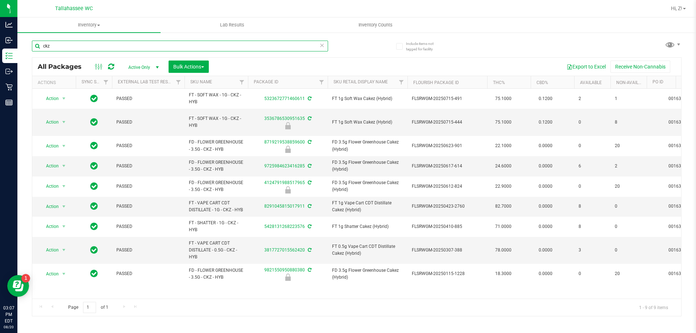
click at [116, 50] on input "ckz" at bounding box center [180, 46] width 296 height 11
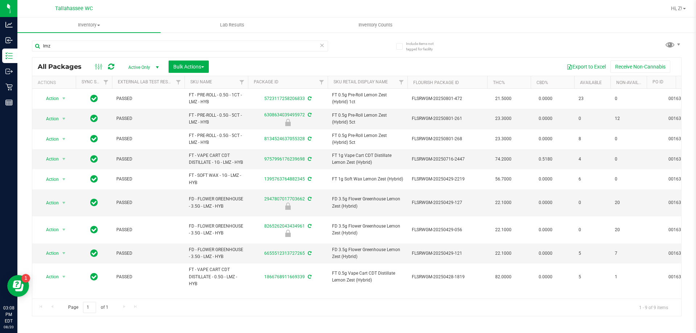
drag, startPoint x: 573, startPoint y: 307, endPoint x: 561, endPoint y: 308, distance: 12.0
click at [573, 307] on div "Page 1 of 1 1 - 9 of 9 items" at bounding box center [356, 307] width 649 height 17
click at [107, 42] on input "lmz" at bounding box center [180, 46] width 296 height 11
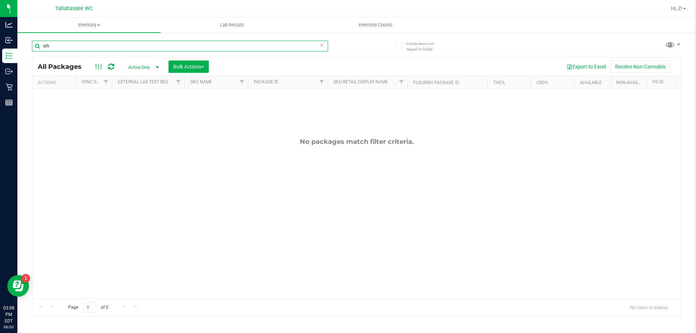
click at [58, 42] on input "srh" at bounding box center [180, 46] width 296 height 11
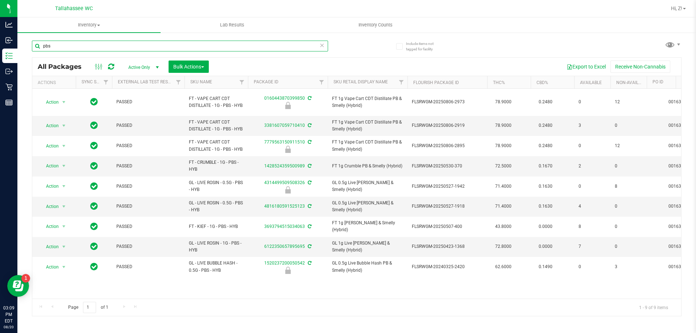
click at [116, 45] on input "pbs" at bounding box center [180, 46] width 296 height 11
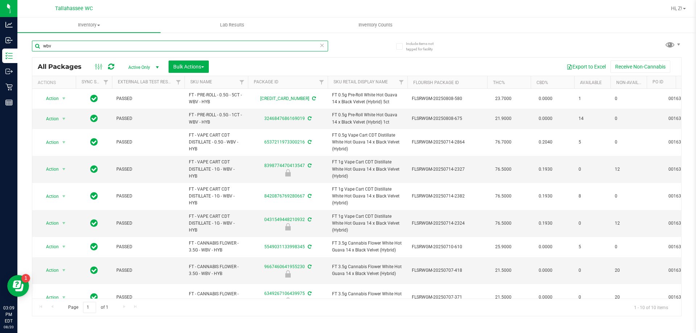
click at [93, 44] on input "wbv" at bounding box center [180, 46] width 296 height 11
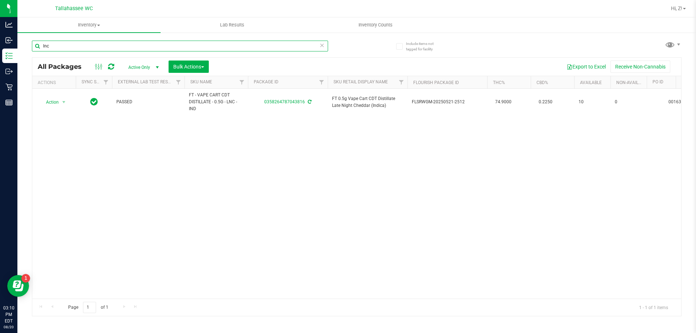
click at [73, 44] on input "lnc" at bounding box center [180, 46] width 296 height 11
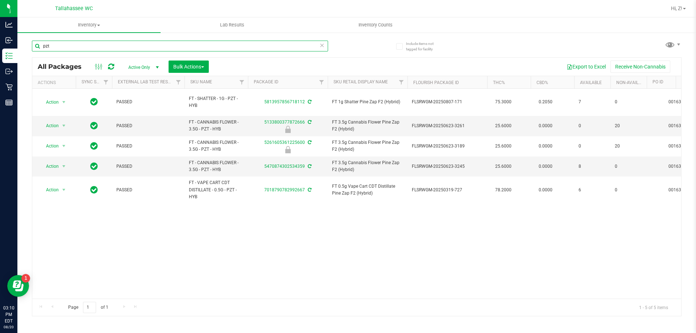
click at [137, 41] on input "pzt" at bounding box center [180, 46] width 296 height 11
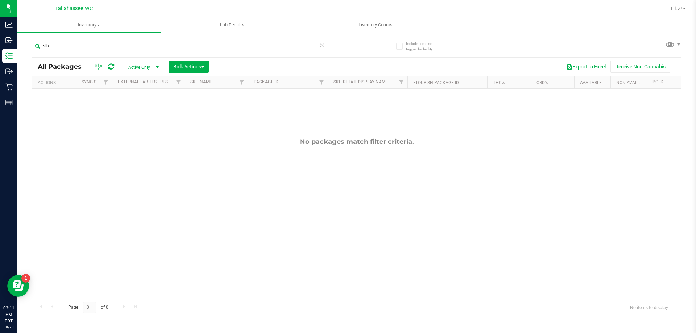
click at [49, 47] on input "slh" at bounding box center [180, 46] width 296 height 11
click at [113, 43] on input "slh" at bounding box center [180, 46] width 296 height 11
click at [94, 50] on input "slh" at bounding box center [180, 46] width 296 height 11
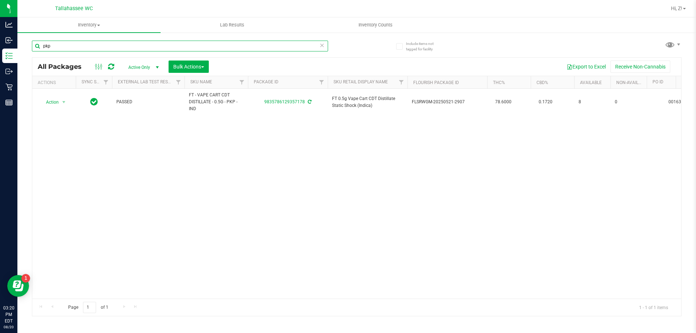
click at [136, 45] on input "pkp" at bounding box center [180, 46] width 296 height 11
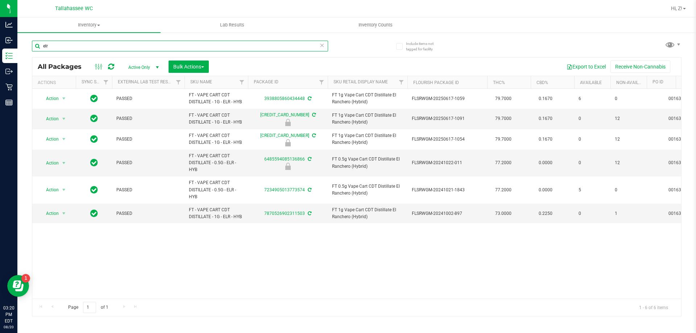
click at [68, 47] on input "elr" at bounding box center [180, 46] width 296 height 11
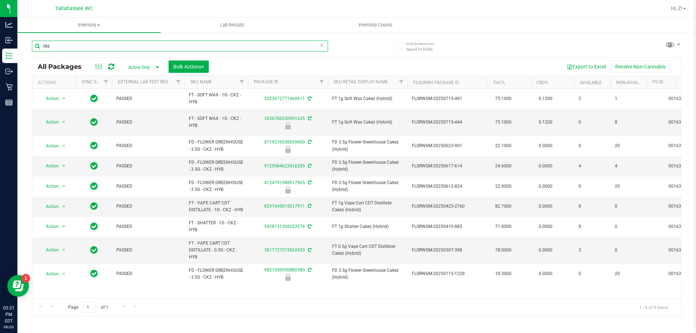
click at [62, 42] on input "ckz" at bounding box center [180, 46] width 296 height 11
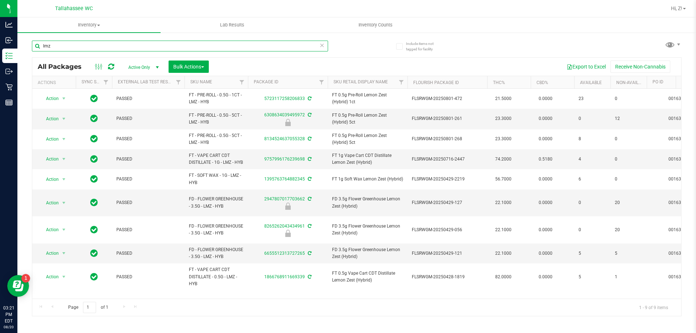
click at [92, 43] on input "lmz" at bounding box center [180, 46] width 296 height 11
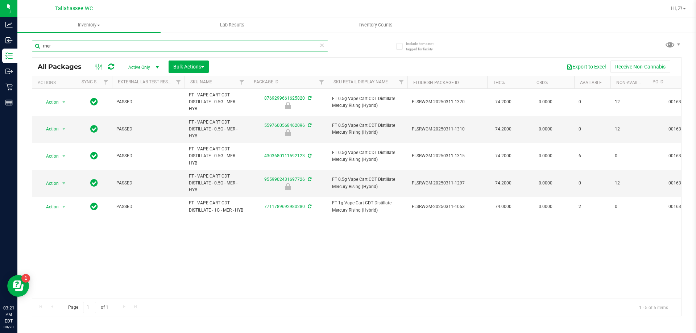
click at [105, 49] on input "mer" at bounding box center [180, 46] width 296 height 11
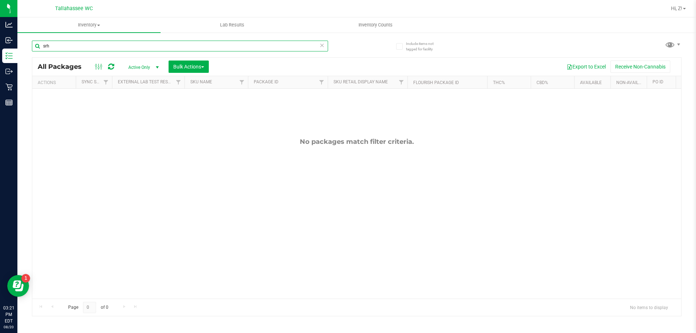
click at [74, 46] on input "srh" at bounding box center [180, 46] width 296 height 11
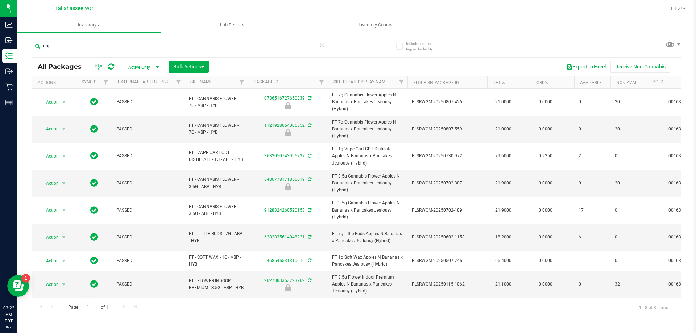
click at [61, 45] on input "abp" at bounding box center [180, 46] width 296 height 11
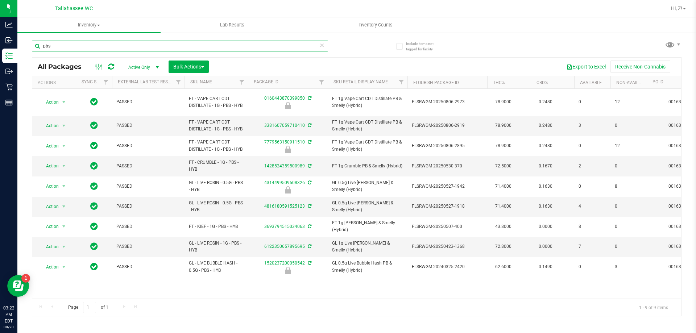
click at [129, 51] on input "pbs" at bounding box center [180, 46] width 296 height 11
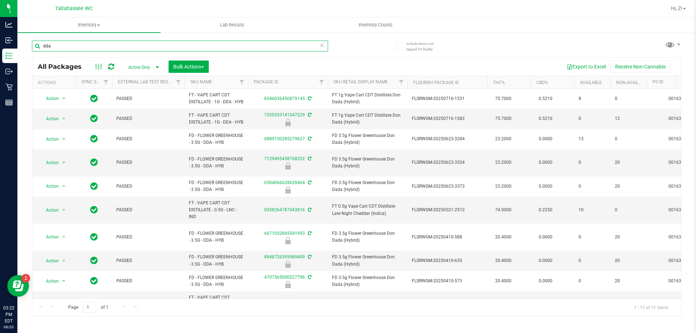
click at [136, 43] on input "dda" at bounding box center [180, 46] width 296 height 11
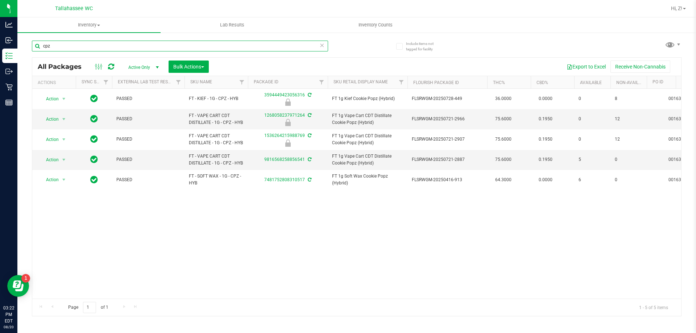
click at [187, 41] on input "cpz" at bounding box center [180, 46] width 296 height 11
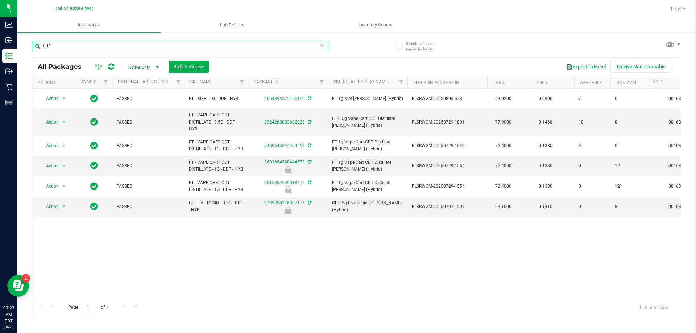
click at [68, 46] on input "ddf" at bounding box center [180, 46] width 296 height 11
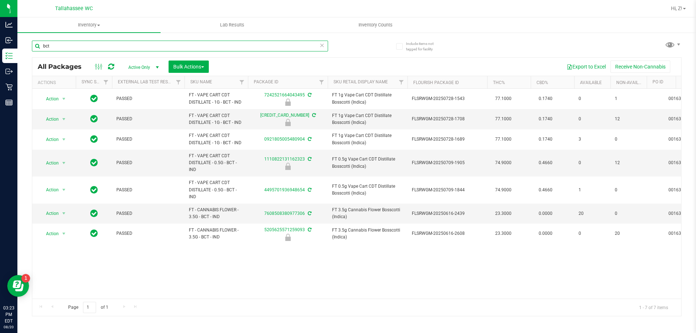
click at [79, 47] on input "bct" at bounding box center [180, 46] width 296 height 11
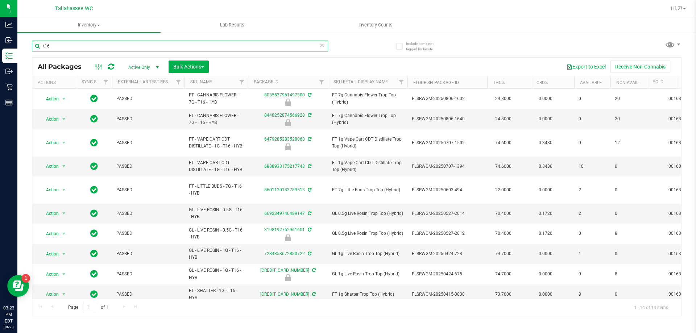
click at [71, 45] on input "t16" at bounding box center [180, 46] width 296 height 11
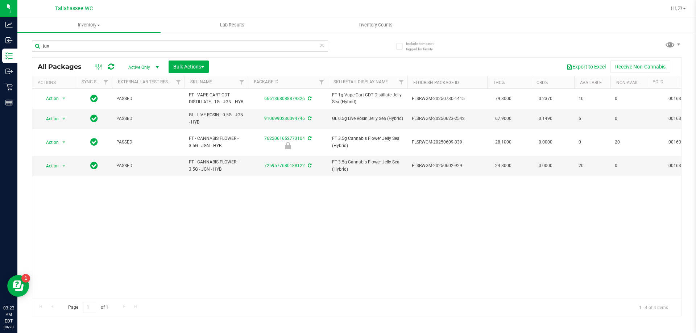
click at [78, 40] on div "jgn" at bounding box center [194, 45] width 325 height 23
click at [78, 41] on input "jgn" at bounding box center [180, 46] width 296 height 11
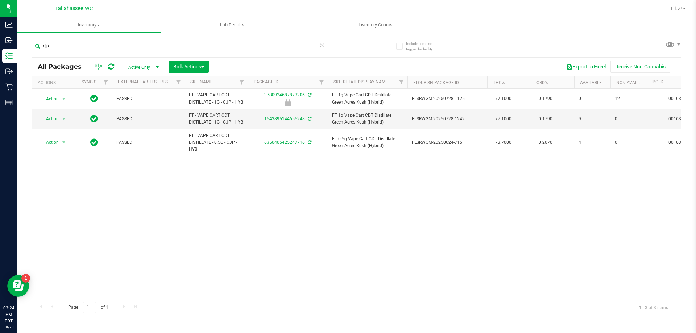
click at [73, 46] on input "cjp" at bounding box center [180, 46] width 296 height 11
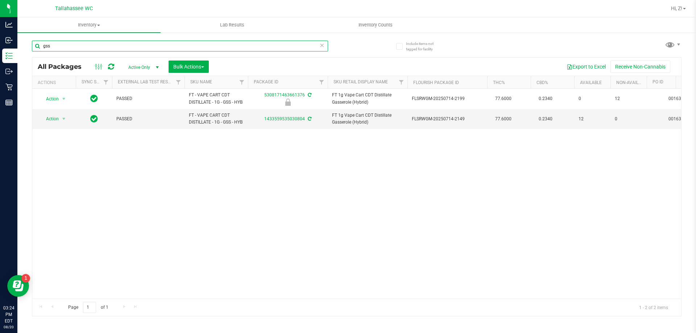
click at [165, 47] on input "gss" at bounding box center [180, 46] width 296 height 11
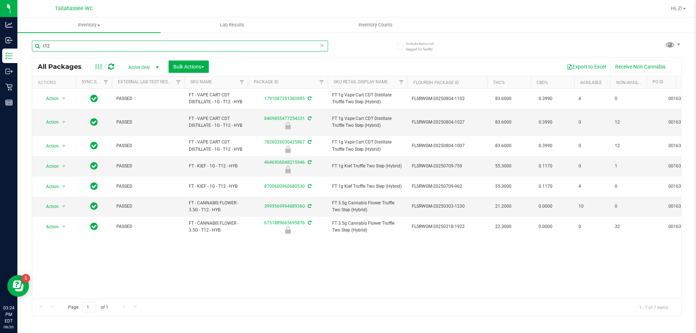
click at [99, 49] on input "t12" at bounding box center [180, 46] width 296 height 11
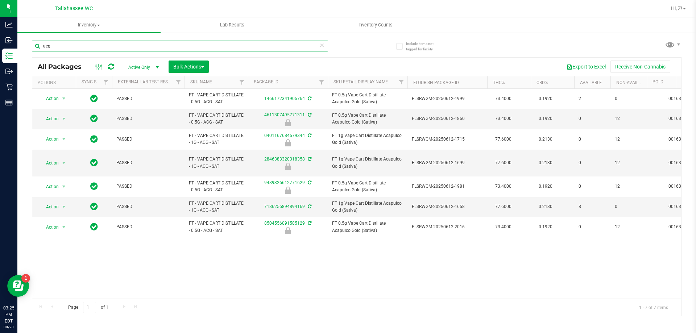
click at [129, 49] on input "acg" at bounding box center [180, 46] width 296 height 11
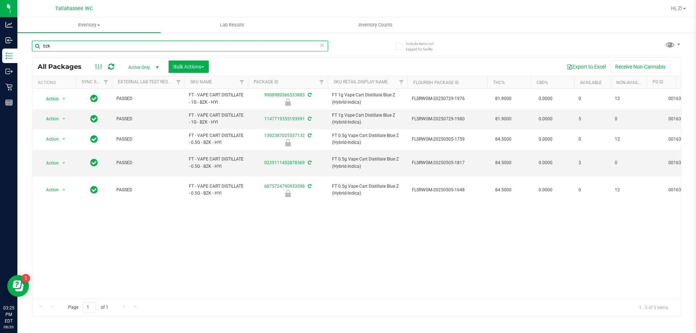
click at [129, 49] on input "bzk" at bounding box center [180, 46] width 296 height 11
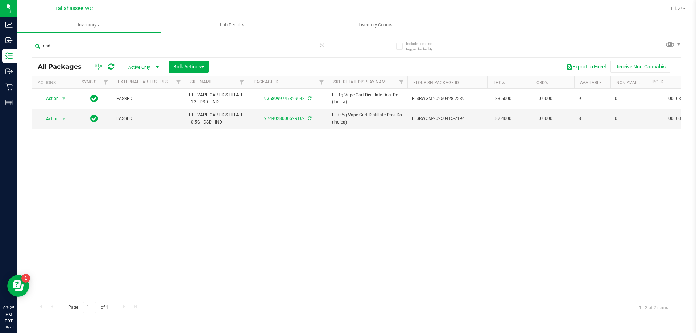
click at [152, 43] on input "dsd" at bounding box center [180, 46] width 296 height 11
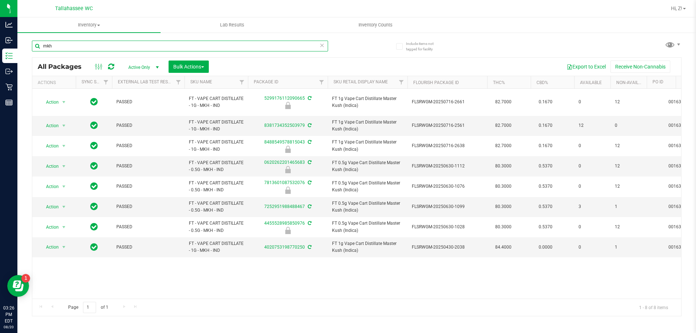
click at [112, 46] on input "mkh" at bounding box center [180, 46] width 296 height 11
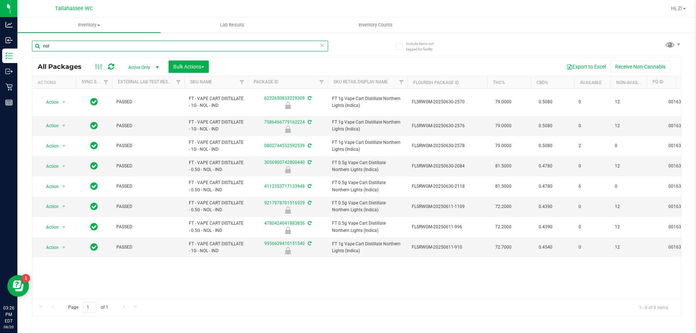
click at [223, 43] on input "nol" at bounding box center [180, 46] width 296 height 11
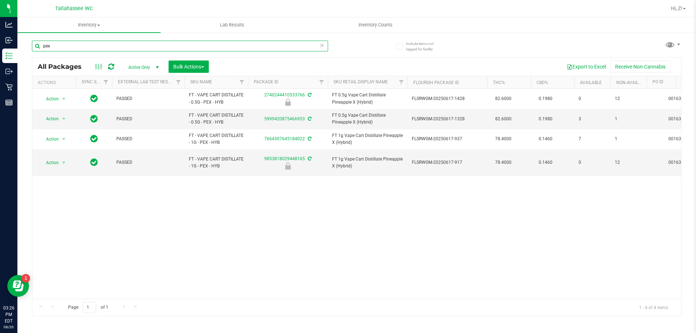
click at [142, 47] on input "pex" at bounding box center [180, 46] width 296 height 11
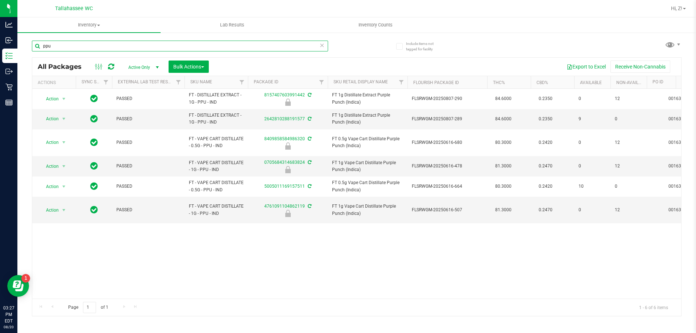
click at [68, 46] on input "ppu" at bounding box center [180, 46] width 296 height 11
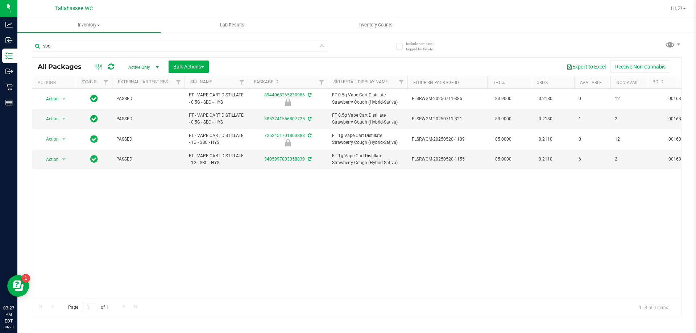
click at [132, 38] on div "sbc" at bounding box center [194, 45] width 325 height 23
click at [136, 43] on input "sbc" at bounding box center [180, 46] width 296 height 11
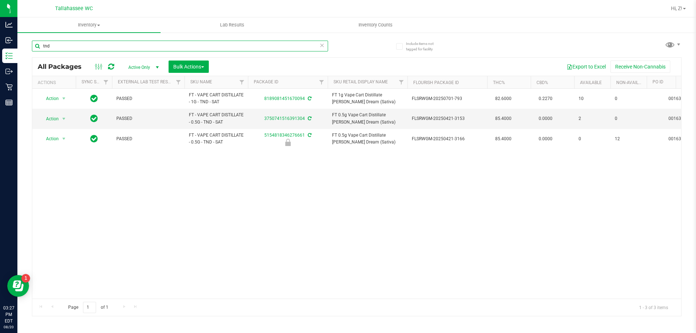
click at [53, 45] on input "tnd" at bounding box center [180, 46] width 296 height 11
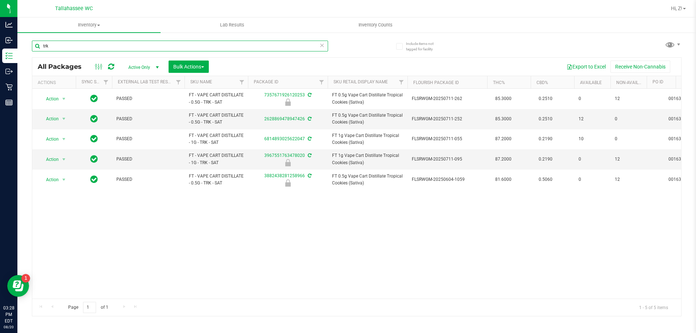
click at [97, 49] on input "trk" at bounding box center [180, 46] width 296 height 11
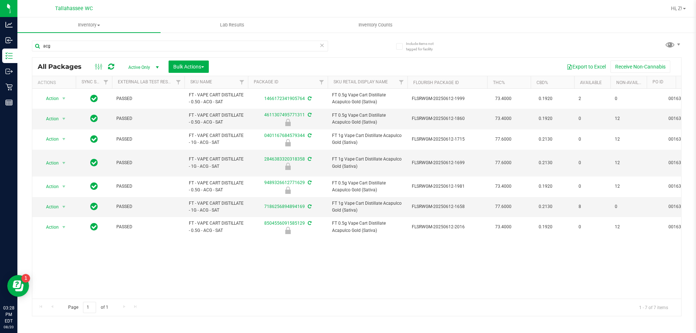
click at [147, 40] on div "acg" at bounding box center [194, 45] width 325 height 23
drag, startPoint x: 147, startPoint y: 40, endPoint x: 146, endPoint y: 47, distance: 7.3
click at [146, 43] on div "acg" at bounding box center [194, 45] width 325 height 23
click at [146, 47] on input "acg" at bounding box center [180, 46] width 296 height 11
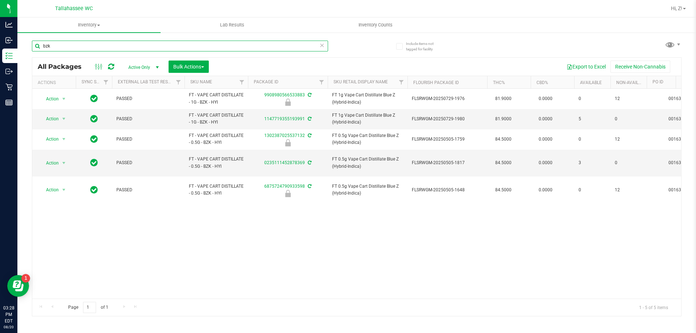
click at [164, 49] on input "bzk" at bounding box center [180, 46] width 296 height 11
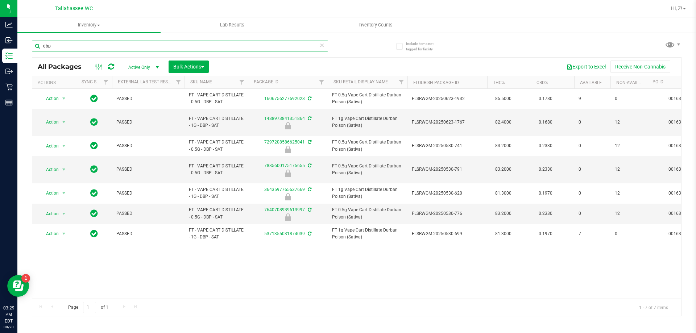
click at [214, 49] on input "dbp" at bounding box center [180, 46] width 296 height 11
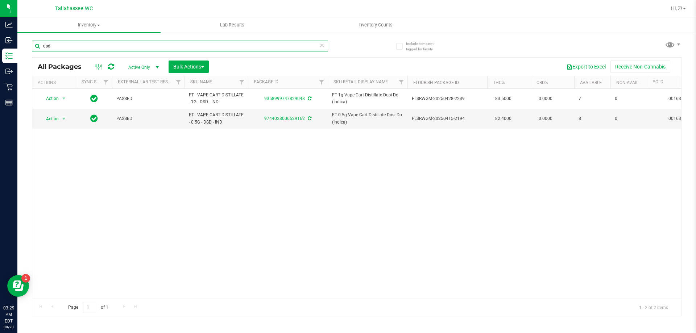
click at [223, 46] on input "dsd" at bounding box center [180, 46] width 296 height 11
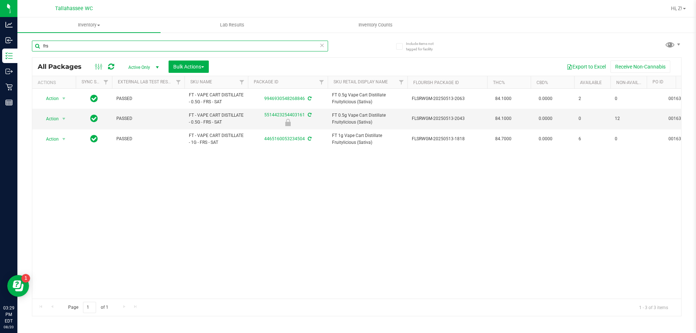
click at [107, 49] on input "frs" at bounding box center [180, 46] width 296 height 11
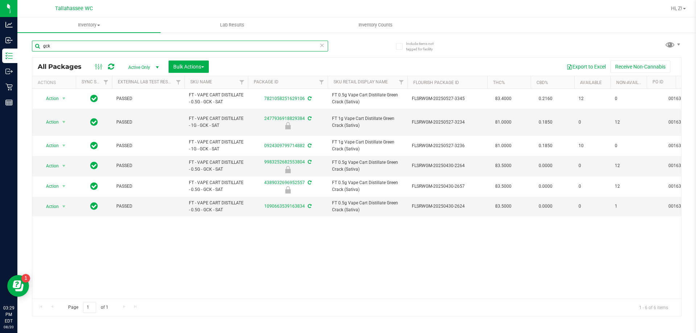
click at [249, 49] on input "gck" at bounding box center [180, 46] width 296 height 11
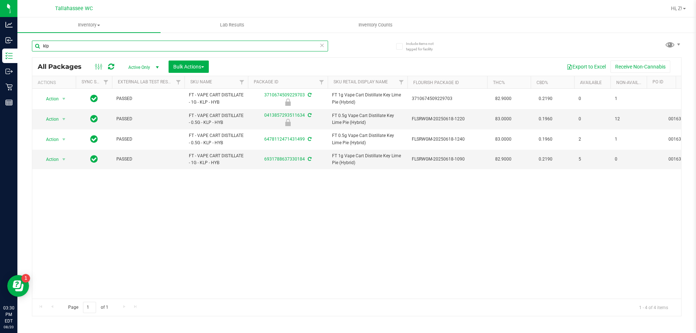
click at [253, 42] on input "klp" at bounding box center [180, 46] width 296 height 11
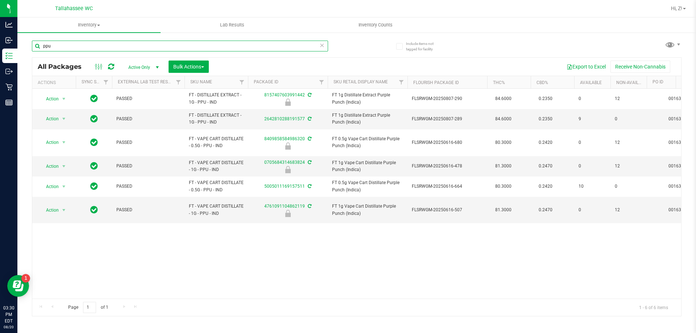
click at [242, 42] on input "ppu" at bounding box center [180, 46] width 296 height 11
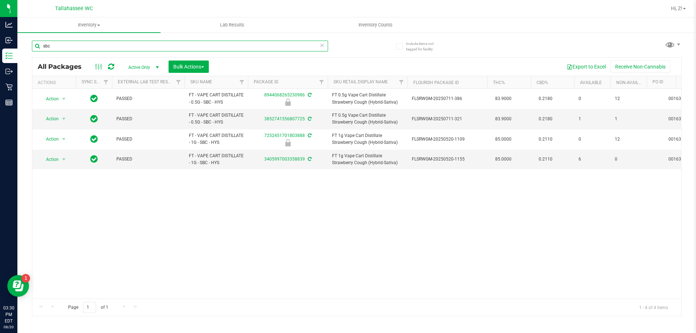
click at [197, 41] on input "sbc" at bounding box center [180, 46] width 296 height 11
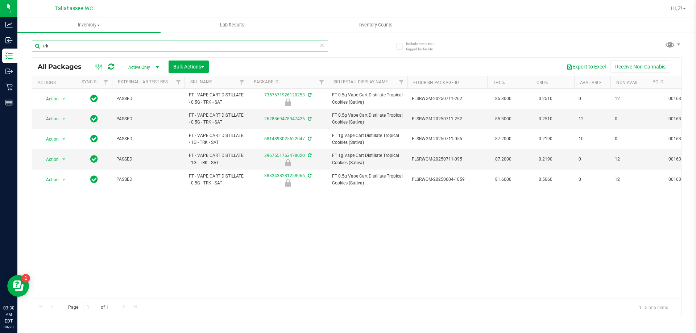
click at [240, 47] on input "trk" at bounding box center [180, 46] width 296 height 11
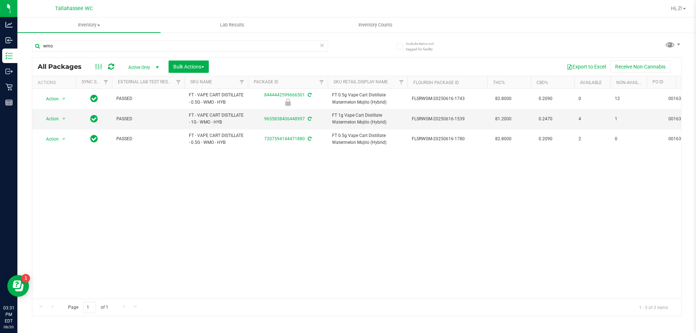
click at [132, 37] on div "wmo" at bounding box center [194, 45] width 325 height 23
click at [127, 45] on input "wmo" at bounding box center [180, 46] width 296 height 11
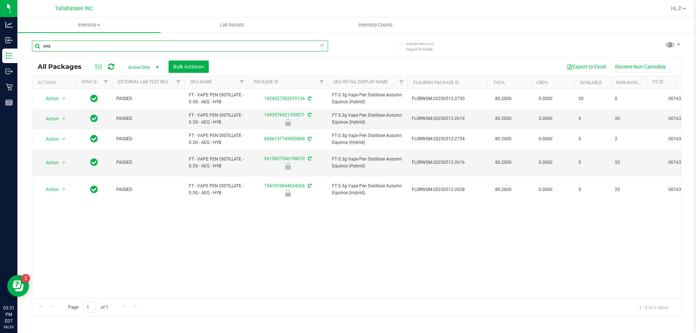
click at [234, 48] on input "aeq" at bounding box center [180, 46] width 296 height 11
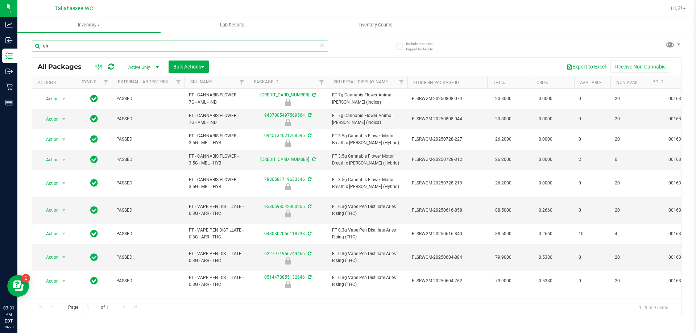
click at [245, 43] on input "arr" at bounding box center [180, 46] width 296 height 11
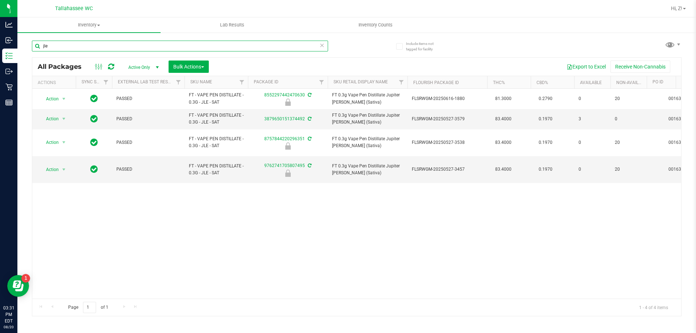
click at [224, 48] on input "jle" at bounding box center [180, 46] width 296 height 11
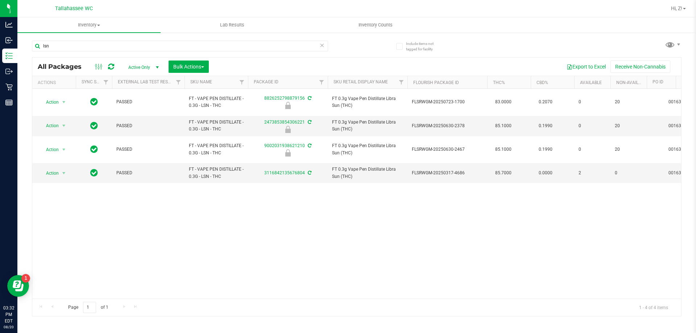
click at [62, 40] on div "lsn" at bounding box center [194, 45] width 325 height 23
click at [66, 42] on input "lsn" at bounding box center [180, 46] width 296 height 11
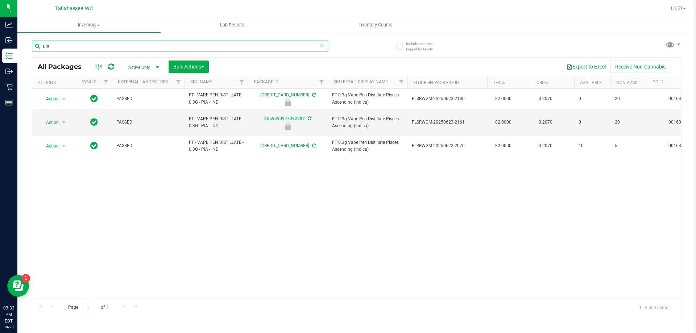
click at [96, 49] on input "pia" at bounding box center [180, 46] width 296 height 11
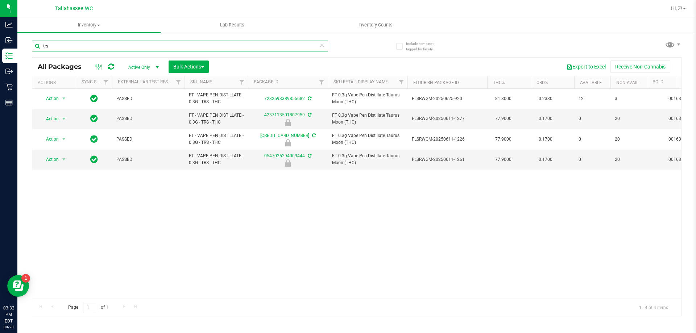
click at [67, 47] on input "trs" at bounding box center [180, 46] width 296 height 11
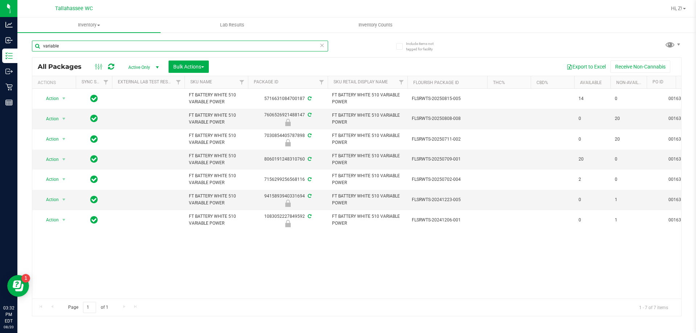
click at [84, 47] on input "variable" at bounding box center [180, 46] width 296 height 11
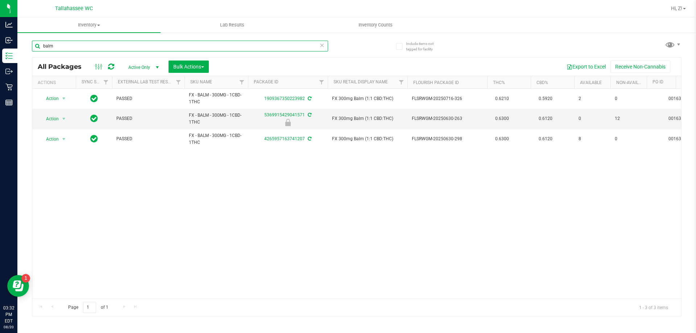
click at [142, 47] on input "balm" at bounding box center [180, 46] width 296 height 11
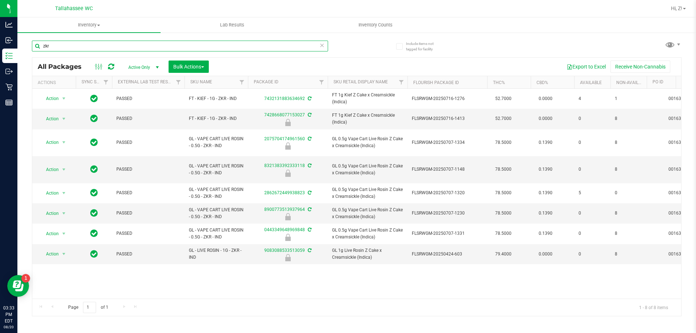
click at [100, 50] on input "zkr" at bounding box center [180, 46] width 296 height 11
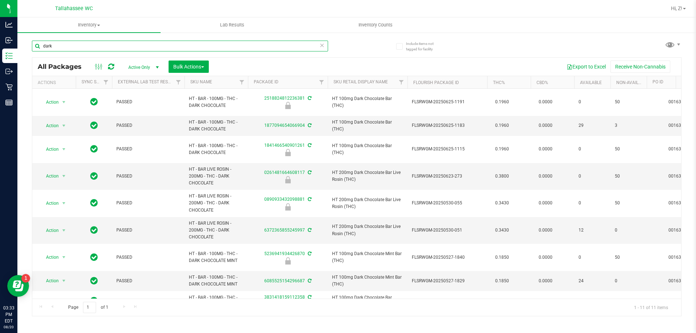
click at [86, 42] on input "dark" at bounding box center [180, 46] width 296 height 11
click at [90, 46] on input "dark" at bounding box center [180, 46] width 296 height 11
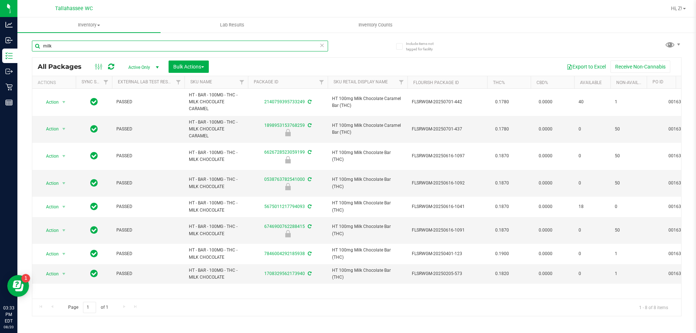
click at [65, 47] on input "milk" at bounding box center [180, 46] width 296 height 11
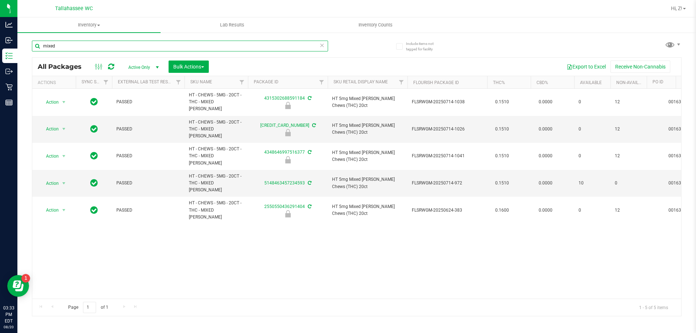
click at [105, 43] on input "mixed" at bounding box center [180, 46] width 296 height 11
type input "tangerine"
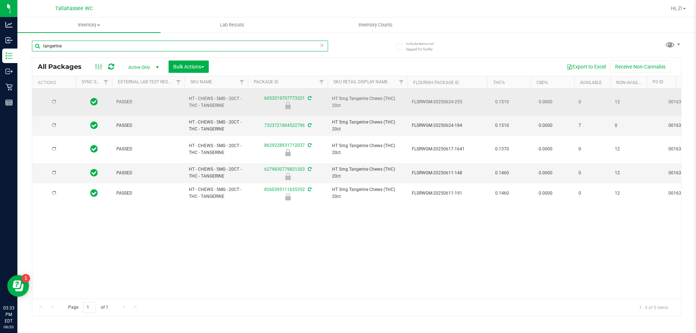
type input "[DATE]"
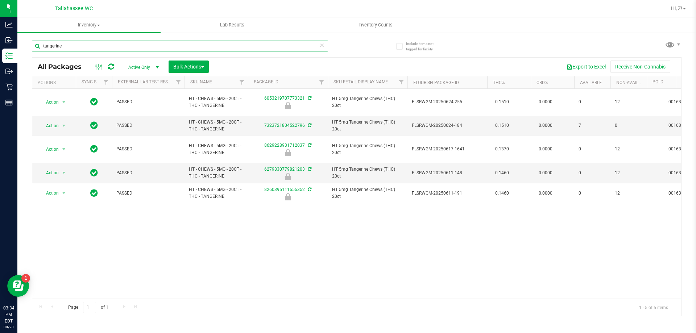
click at [146, 41] on input "tangerine" at bounding box center [180, 46] width 296 height 11
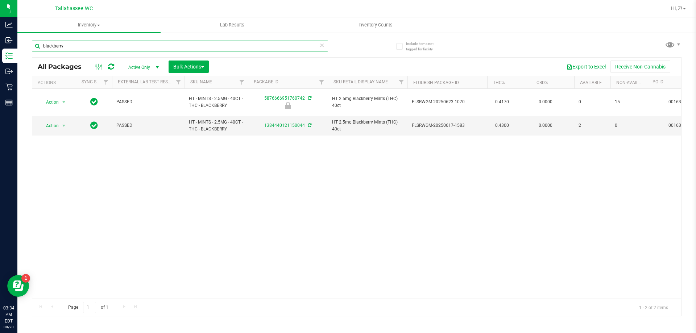
click at [146, 42] on input "blackberry" at bounding box center [180, 46] width 296 height 11
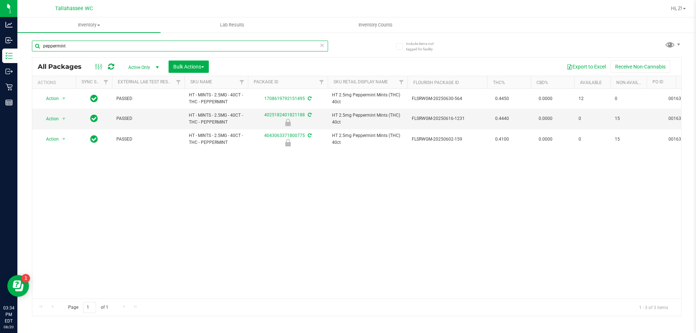
click at [145, 43] on input "peppermint" at bounding box center [180, 46] width 296 height 11
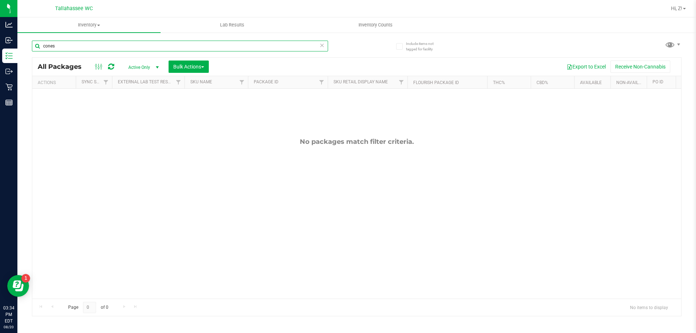
click at [65, 43] on input "cones" at bounding box center [180, 46] width 296 height 11
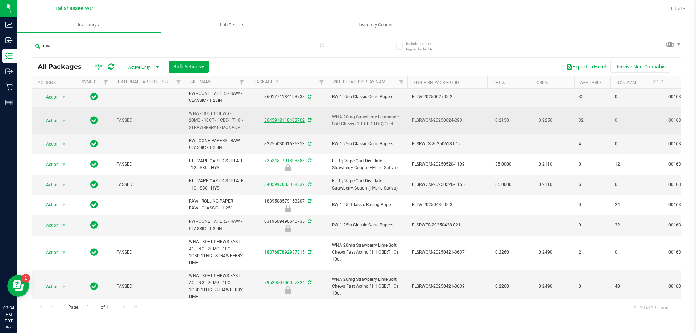
scroll to position [181, 0]
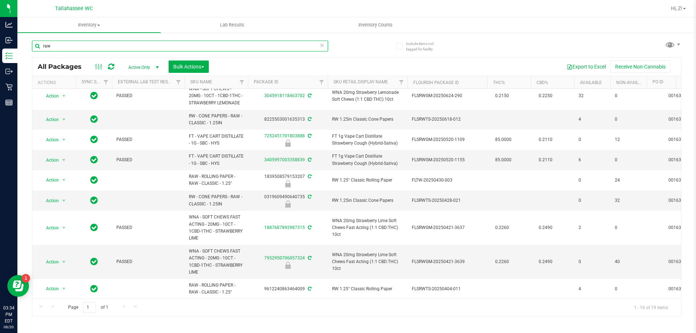
click at [103, 47] on input "raw" at bounding box center [180, 46] width 296 height 11
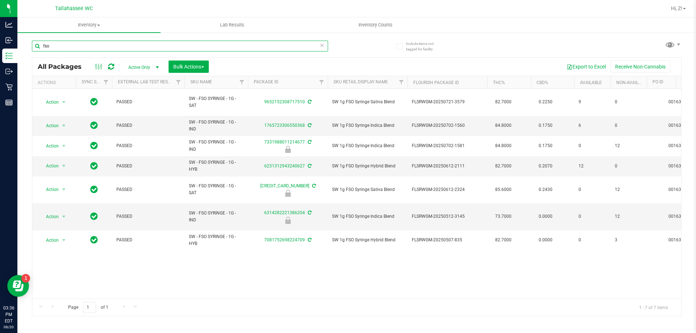
click at [154, 50] on input "fso" at bounding box center [180, 46] width 296 height 11
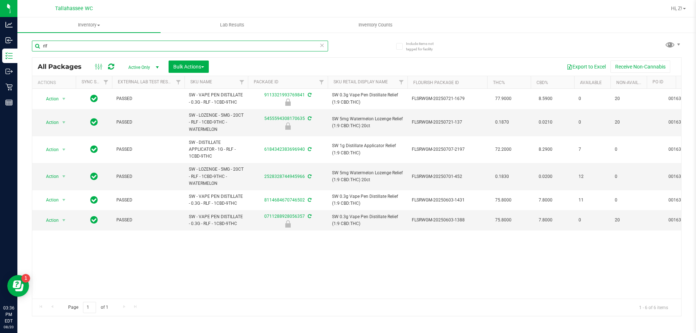
click at [74, 51] on input "rlf" at bounding box center [180, 46] width 296 height 11
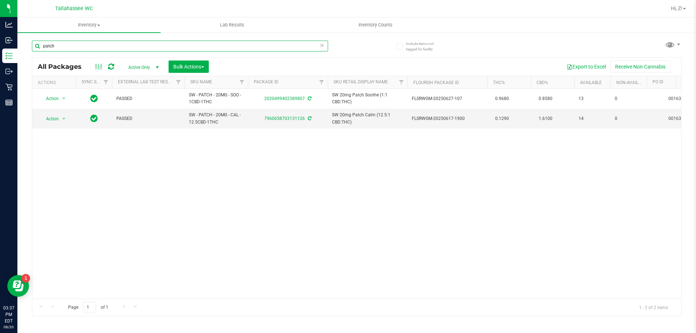
click at [61, 43] on input "patch" at bounding box center [180, 46] width 296 height 11
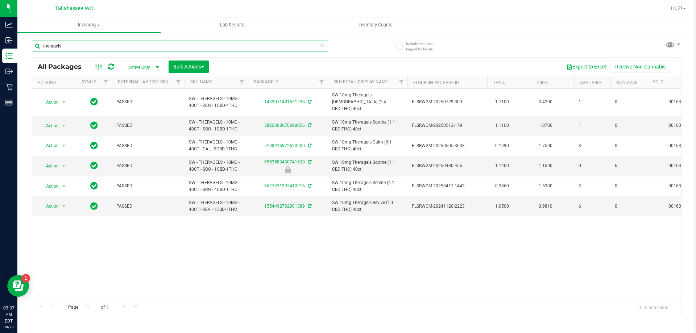
click at [88, 42] on input "theragels" at bounding box center [180, 46] width 296 height 11
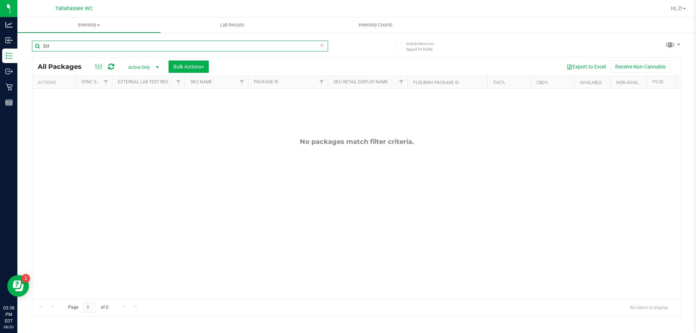
click at [79, 42] on input "2ct" at bounding box center [180, 46] width 296 height 11
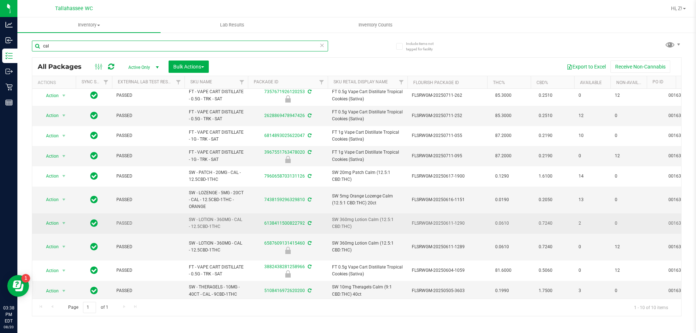
scroll to position [4, 0]
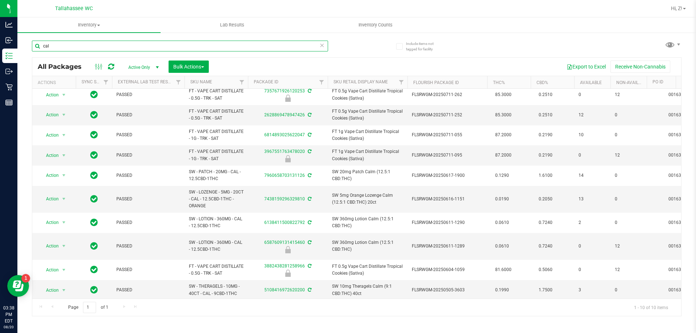
click at [53, 43] on input "cal" at bounding box center [180, 46] width 296 height 11
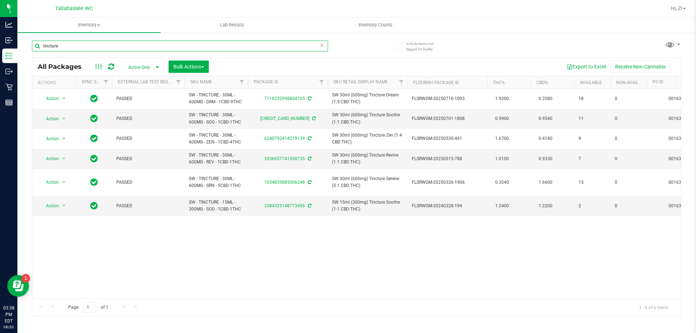
click at [146, 42] on input "tincture" at bounding box center [180, 46] width 296 height 11
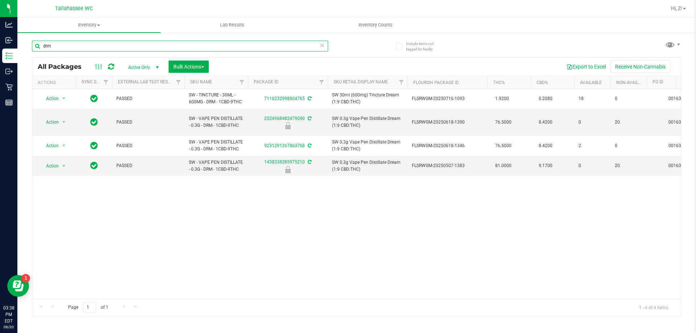
click at [116, 45] on input "drm" at bounding box center [180, 46] width 296 height 11
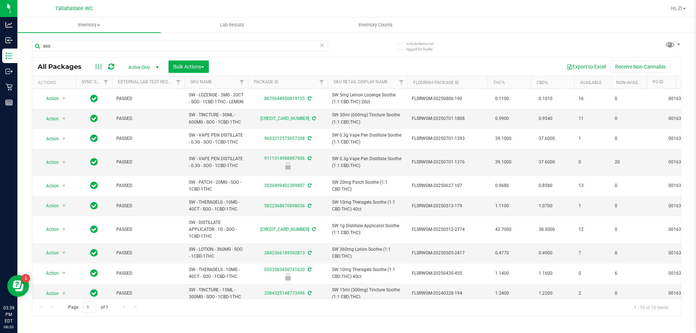
click at [170, 40] on div "soo" at bounding box center [194, 45] width 325 height 23
click at [173, 43] on input "soo" at bounding box center [180, 46] width 296 height 11
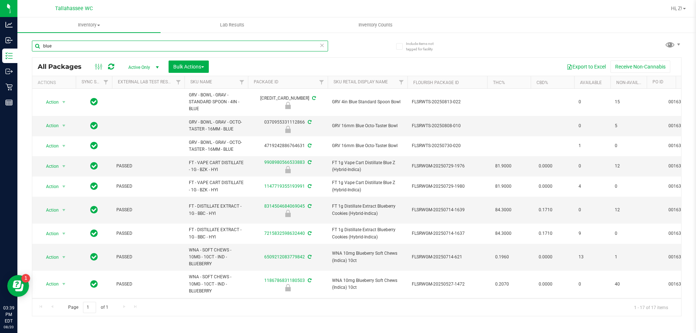
click at [95, 46] on input "blue" at bounding box center [180, 46] width 296 height 11
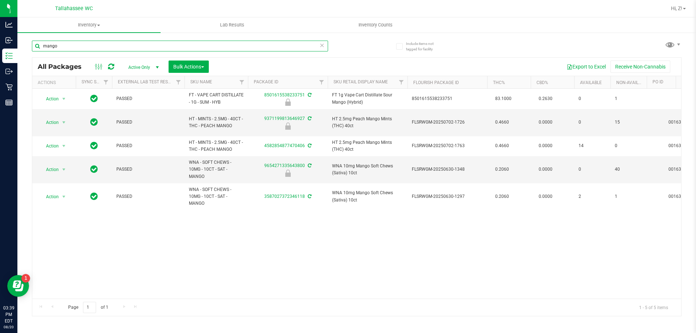
click at [75, 45] on input "mango" at bounding box center [180, 46] width 296 height 11
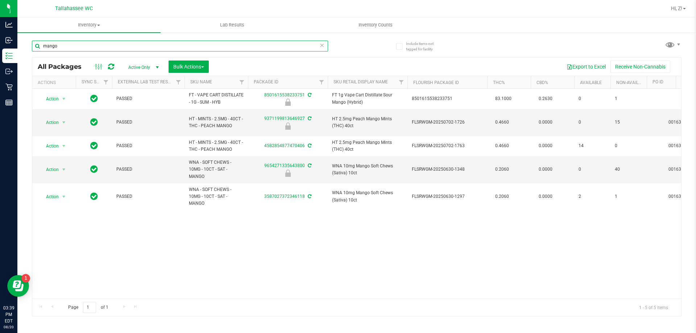
click at [75, 45] on input "mango" at bounding box center [180, 46] width 296 height 11
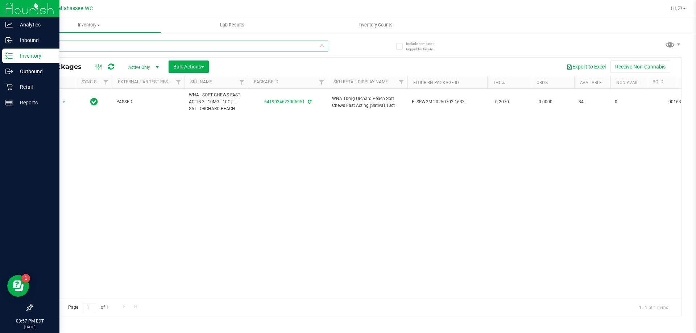
type input "orch"
